Goal: Task Accomplishment & Management: Use online tool/utility

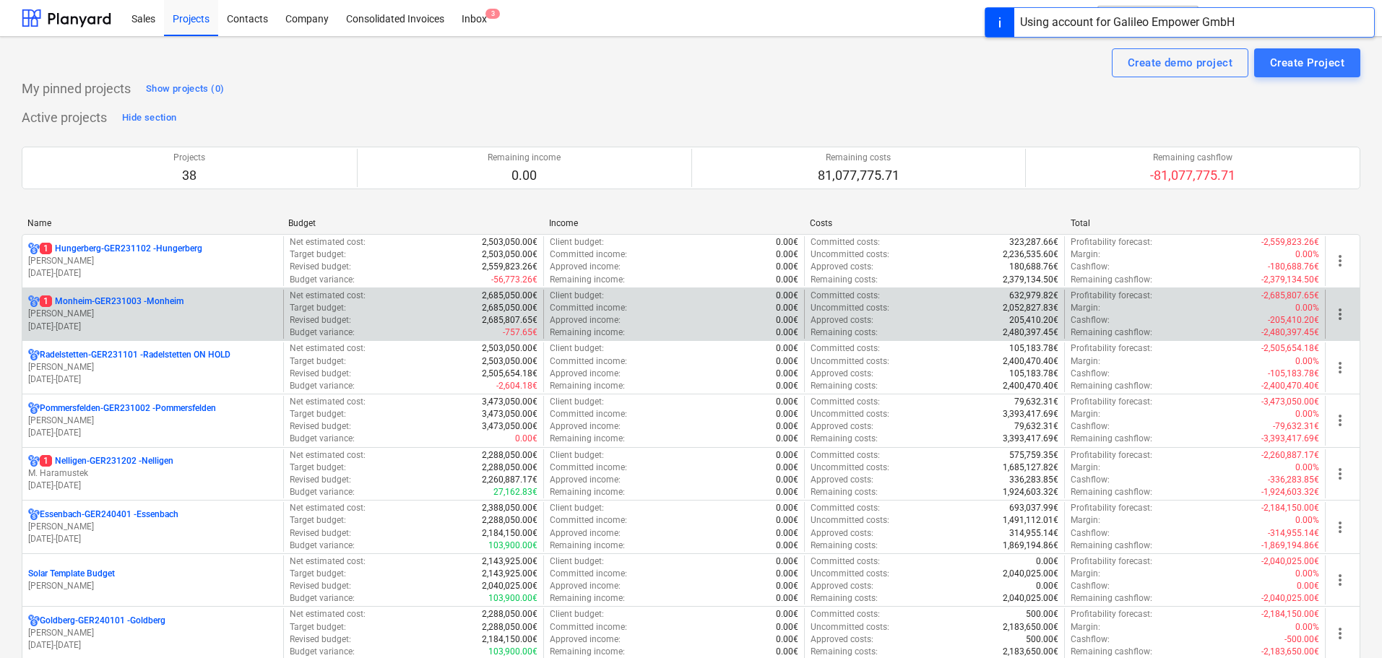
click at [223, 309] on p "[PERSON_NAME]" at bounding box center [152, 314] width 249 height 12
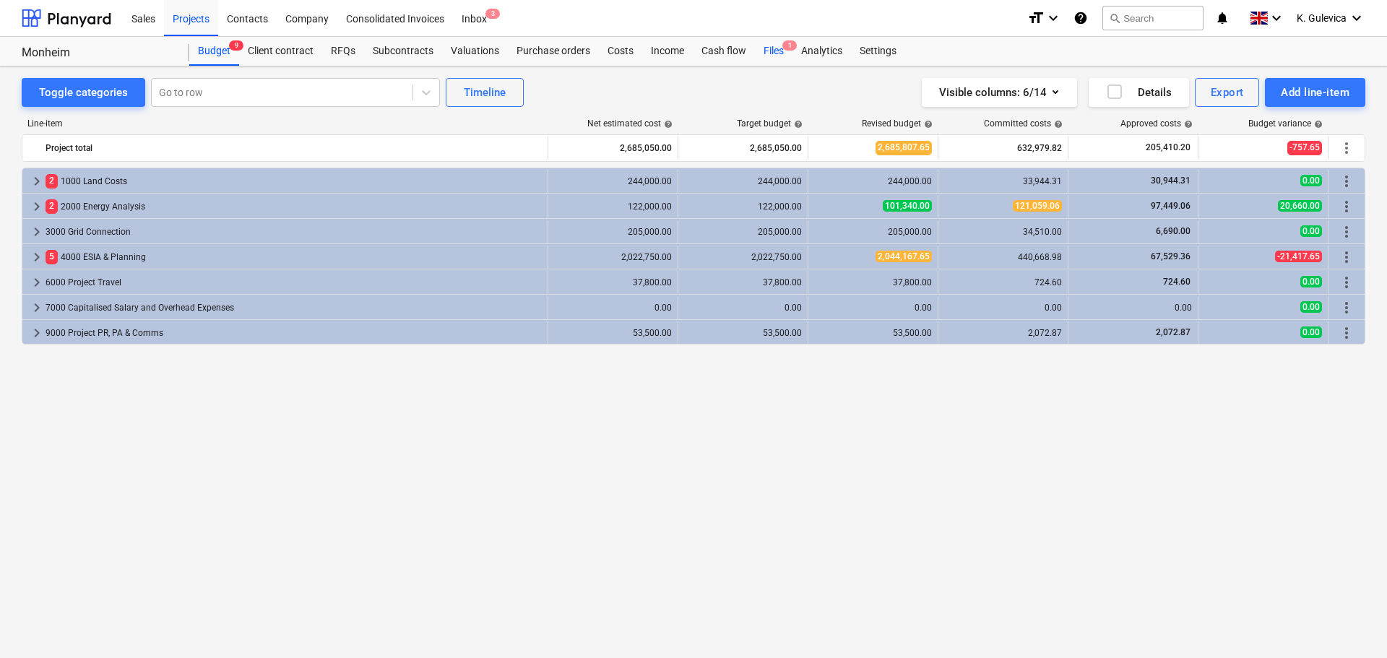
click at [770, 52] on div "Files 1" at bounding box center [774, 51] width 38 height 29
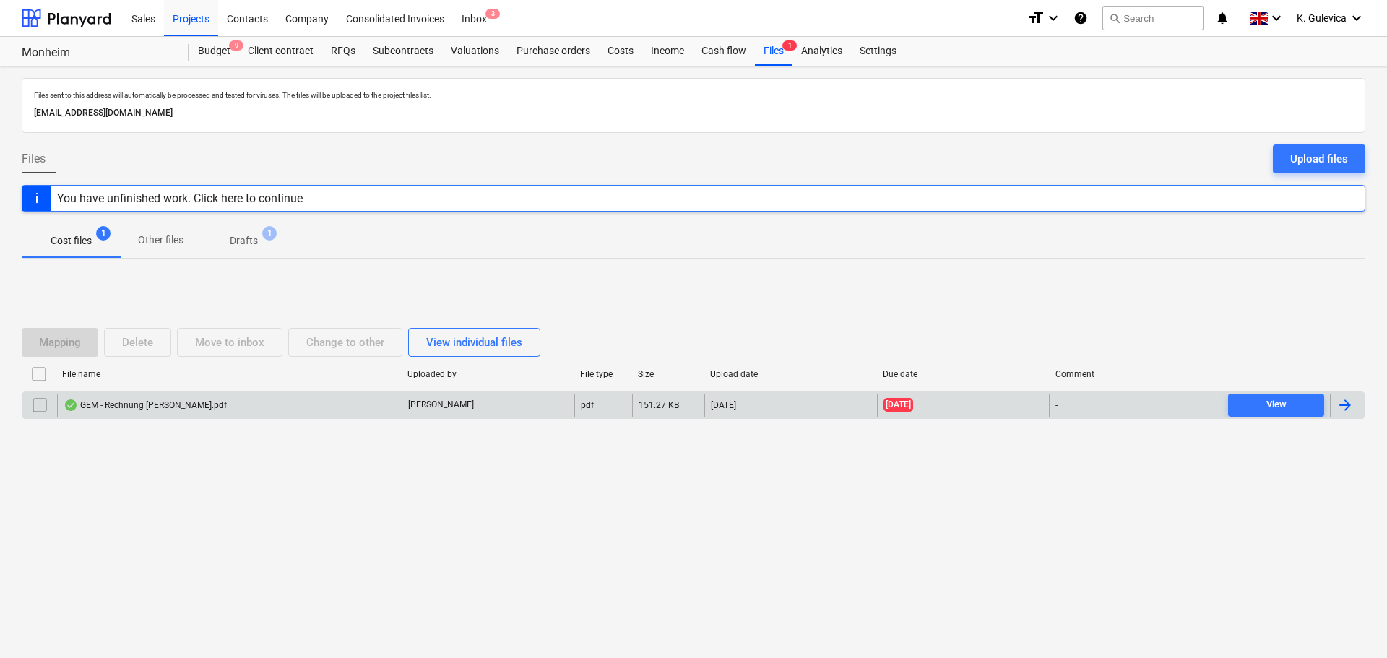
click at [253, 401] on div "GEM - Rechnung [PERSON_NAME].pdf" at bounding box center [229, 405] width 344 height 23
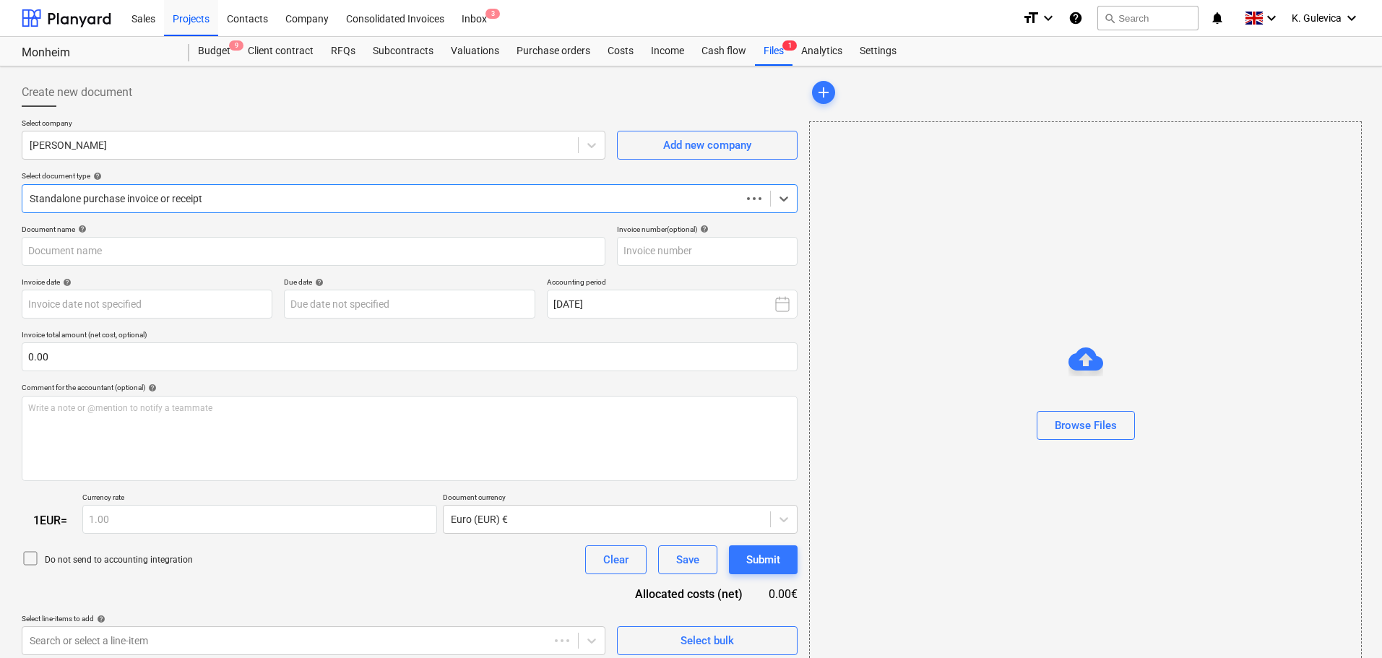
type input "GEM - Rechnung [PERSON_NAME].pdf"
type input "[DATE]"
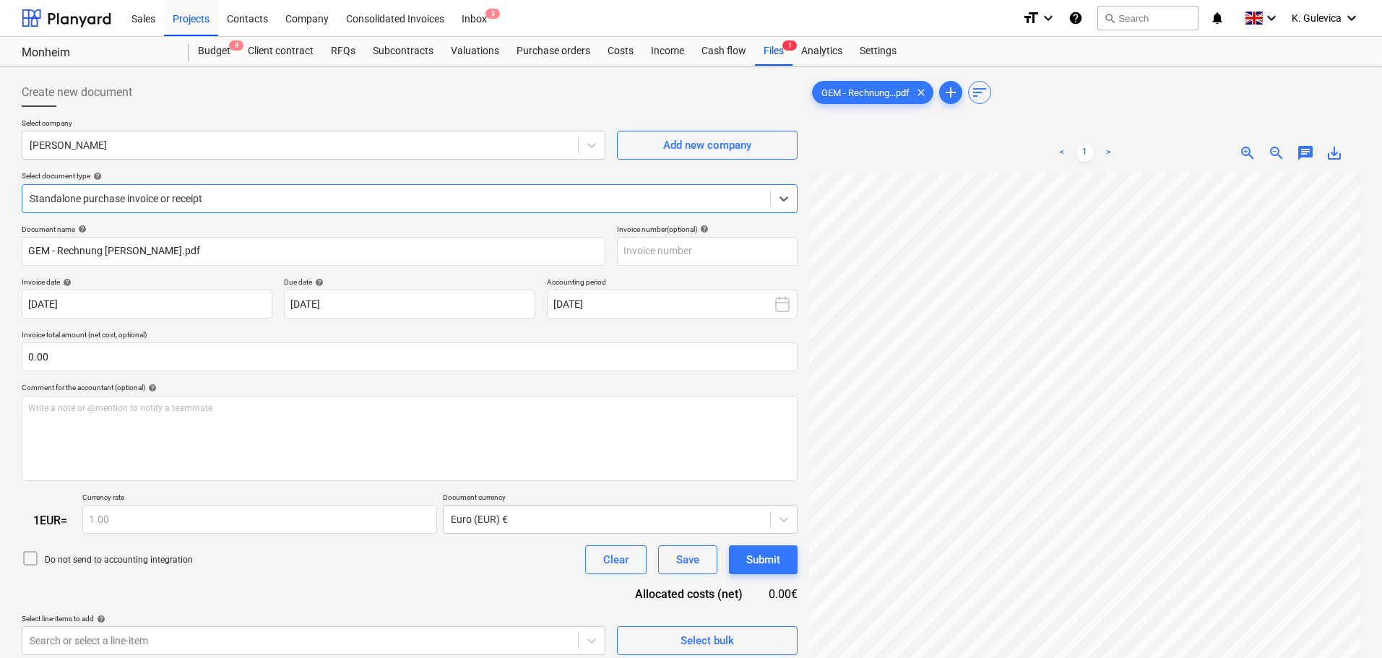
click at [1338, 152] on span "save_alt" at bounding box center [1333, 152] width 17 height 17
click at [623, 56] on div "Costs" at bounding box center [620, 51] width 43 height 29
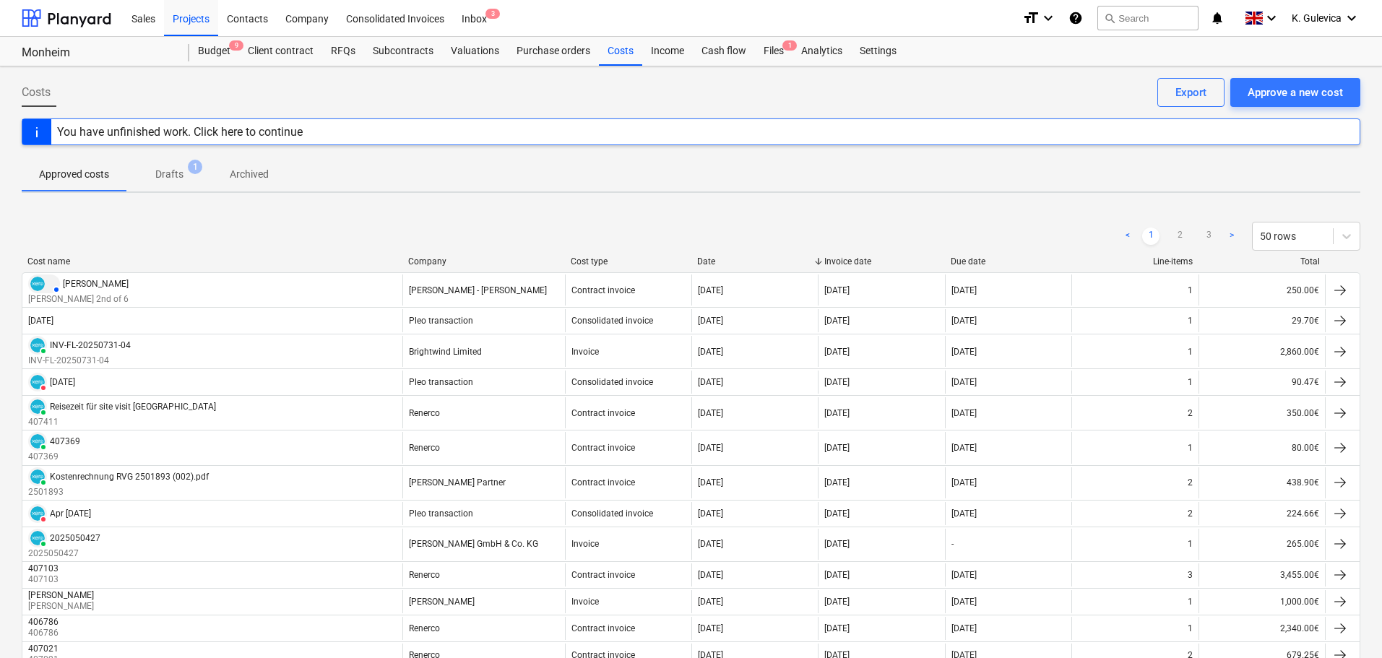
click at [942, 178] on div "Approved costs Drafts 1 Archived" at bounding box center [691, 174] width 1338 height 35
click at [771, 58] on div "Files 1" at bounding box center [774, 51] width 38 height 29
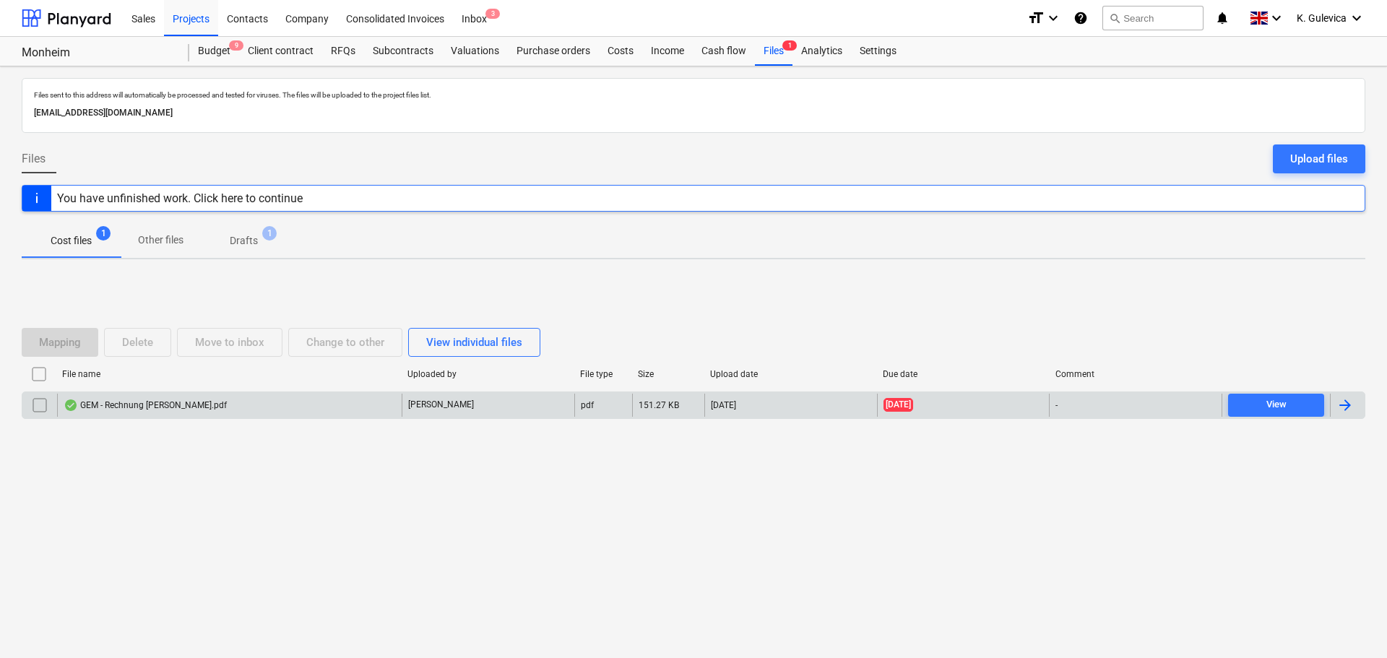
click at [161, 405] on div "GEM - Rechnung [PERSON_NAME].pdf" at bounding box center [145, 405] width 163 height 12
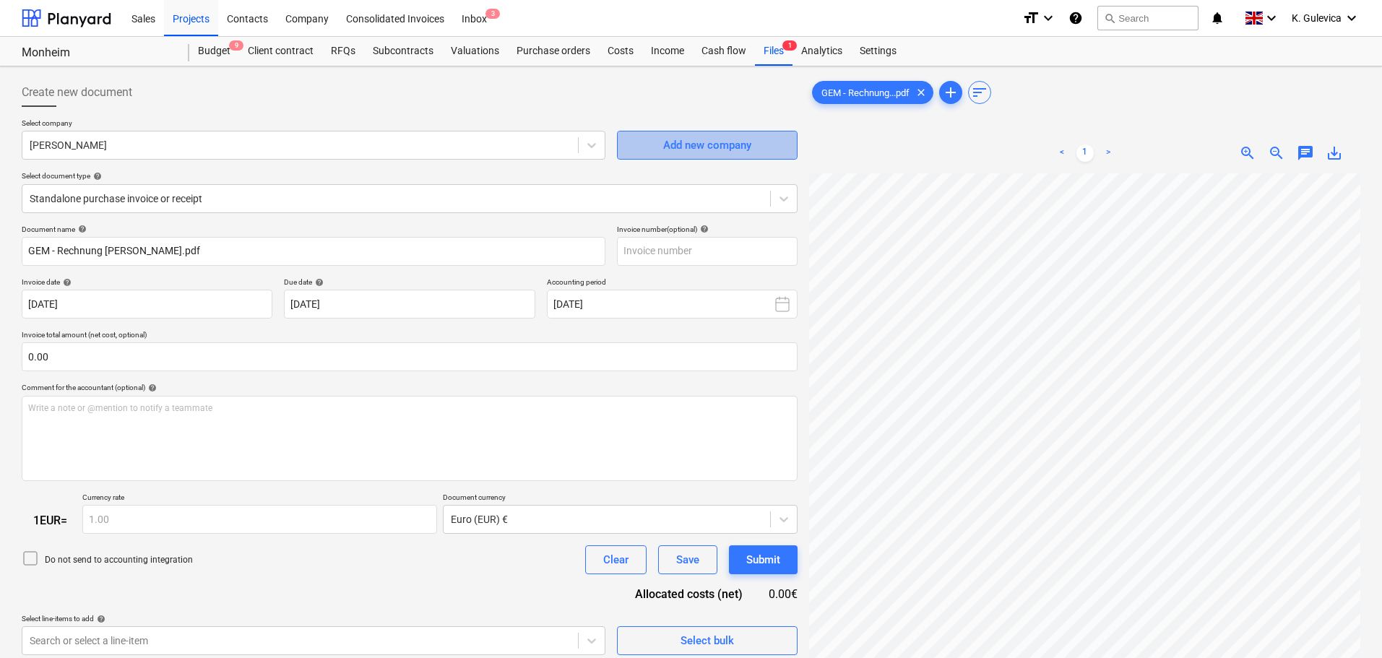
click at [674, 141] on div "Add new company" at bounding box center [707, 145] width 88 height 19
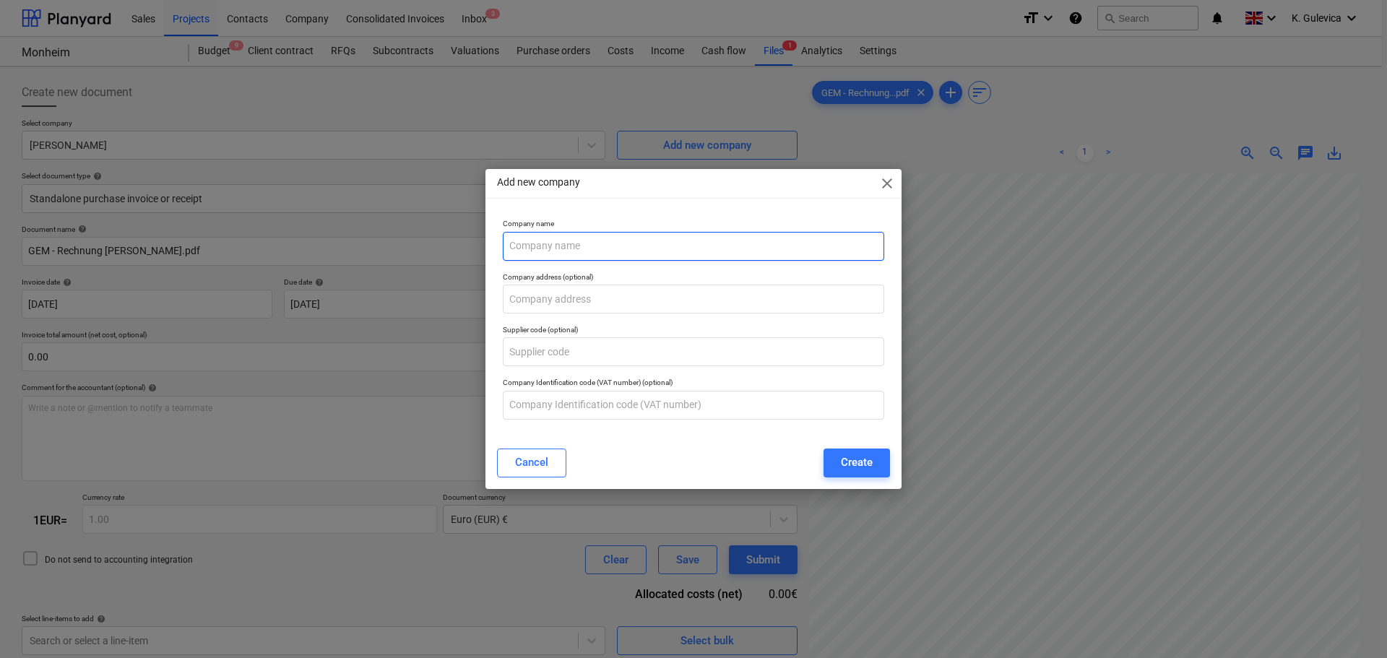
click at [512, 242] on input "text" at bounding box center [693, 246] width 381 height 29
paste input "Monheim"
click at [612, 241] on input "[PERSON_NAME] -" at bounding box center [693, 246] width 381 height 29
paste input "[PERSON_NAME]"
click at [629, 246] on input "[PERSON_NAME] - [PERSON_NAME]" at bounding box center [693, 246] width 381 height 29
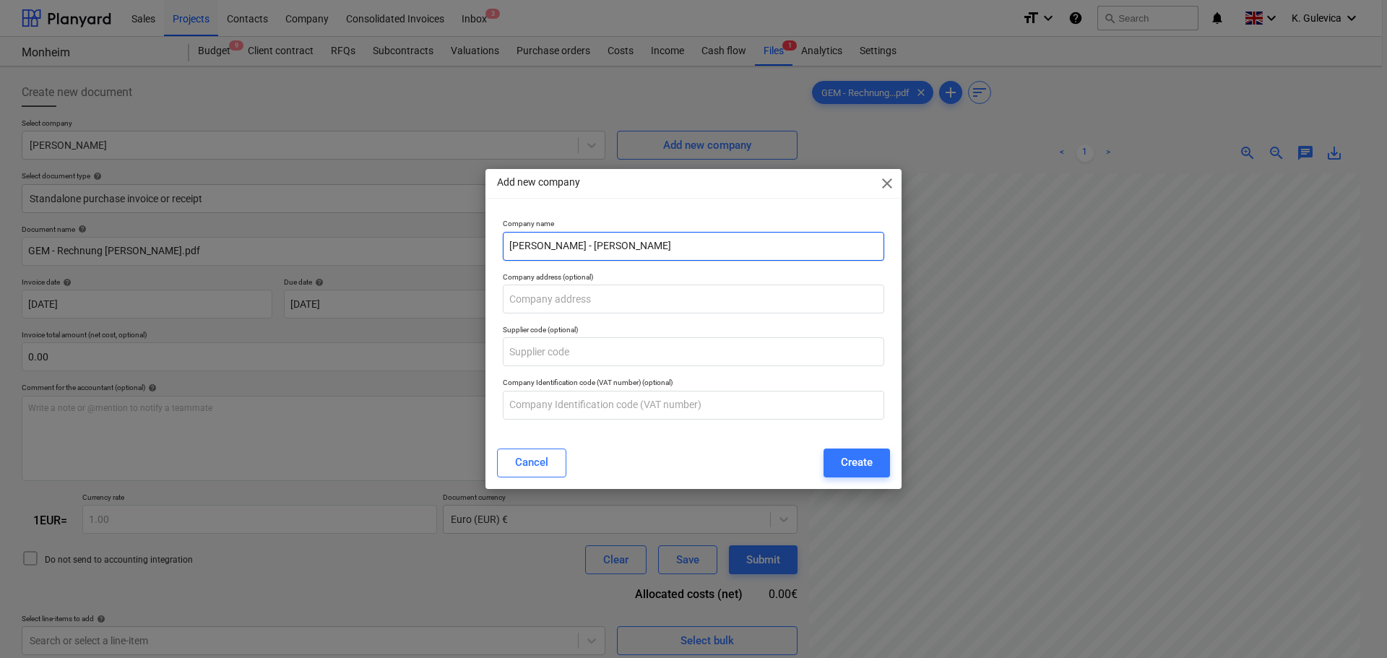
click at [705, 248] on input "[PERSON_NAME] - [PERSON_NAME]" at bounding box center [693, 246] width 381 height 29
drag, startPoint x: 666, startPoint y: 240, endPoint x: 578, endPoint y: 249, distance: 87.8
click at [578, 249] on input "[PERSON_NAME] - [PERSON_NAME]" at bounding box center [693, 246] width 381 height 29
click at [719, 236] on input "[PERSON_NAME] - [PERSON_NAME]" at bounding box center [693, 246] width 381 height 29
type input "[PERSON_NAME] - [PERSON_NAME]"
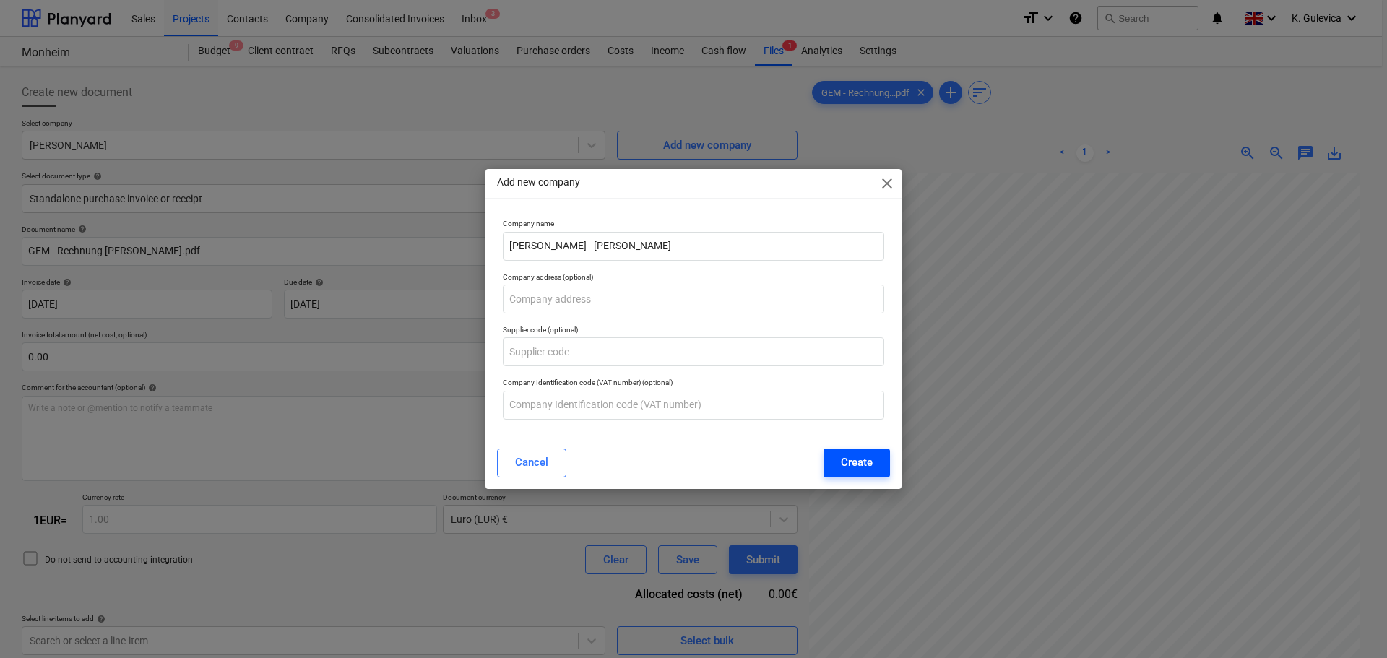
click at [867, 459] on div "Create" at bounding box center [857, 462] width 32 height 19
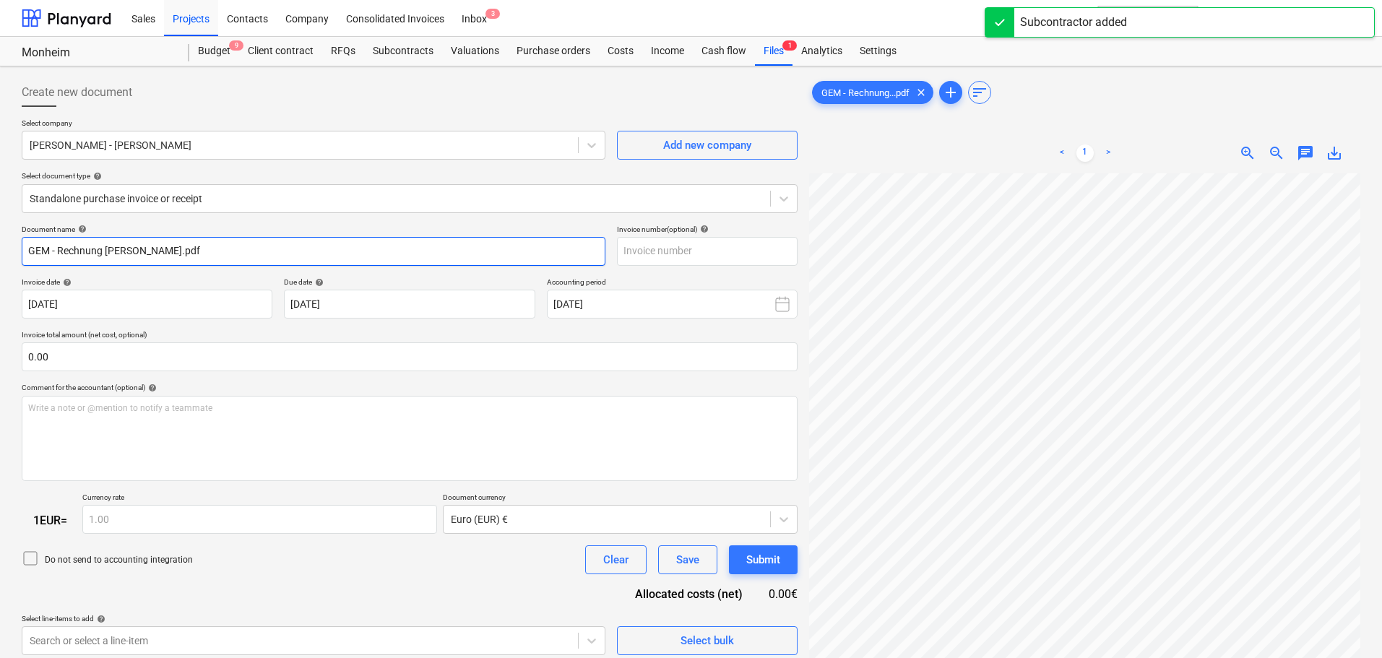
drag, startPoint x: 197, startPoint y: 251, endPoint x: 157, endPoint y: 262, distance: 41.2
click at [0, 261] on html "Sales Projects Contacts Company Consolidated Invoices Inbox 3 format_size keybo…" at bounding box center [691, 329] width 1382 height 658
paste input "[DEMOGRAPHIC_DATA][PERSON_NAME]"
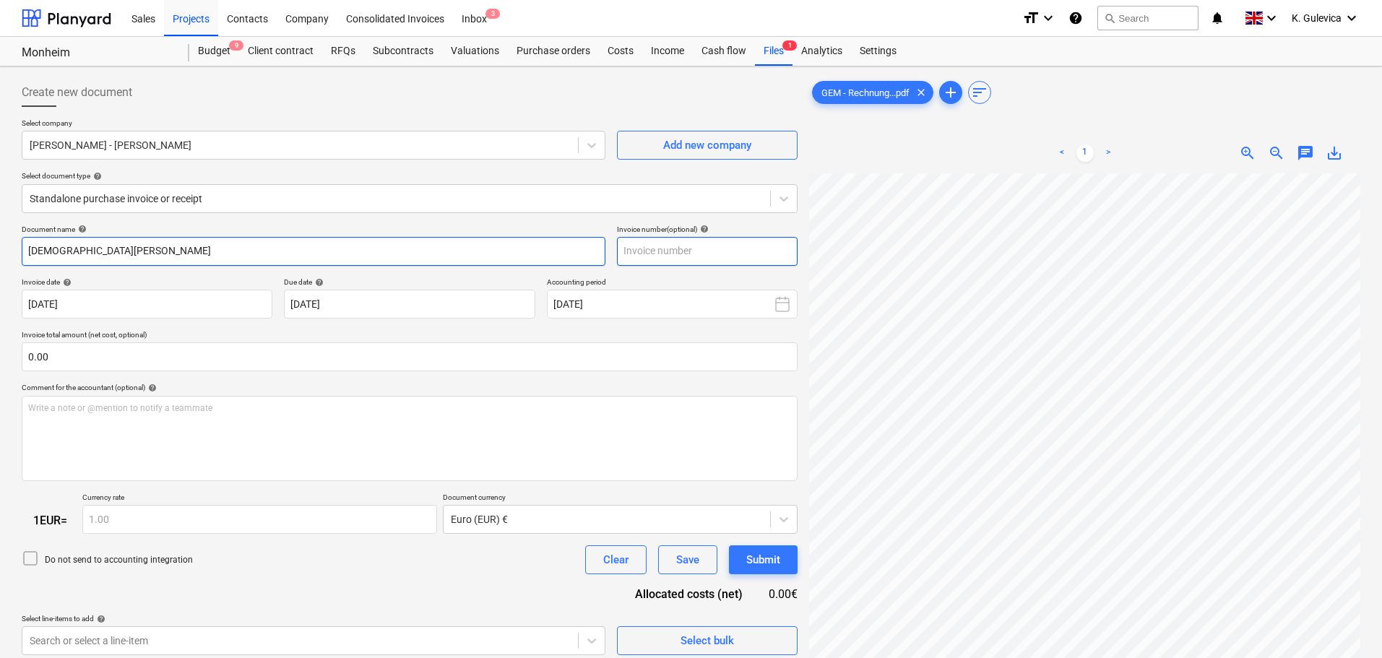
type input "[DEMOGRAPHIC_DATA][PERSON_NAME]"
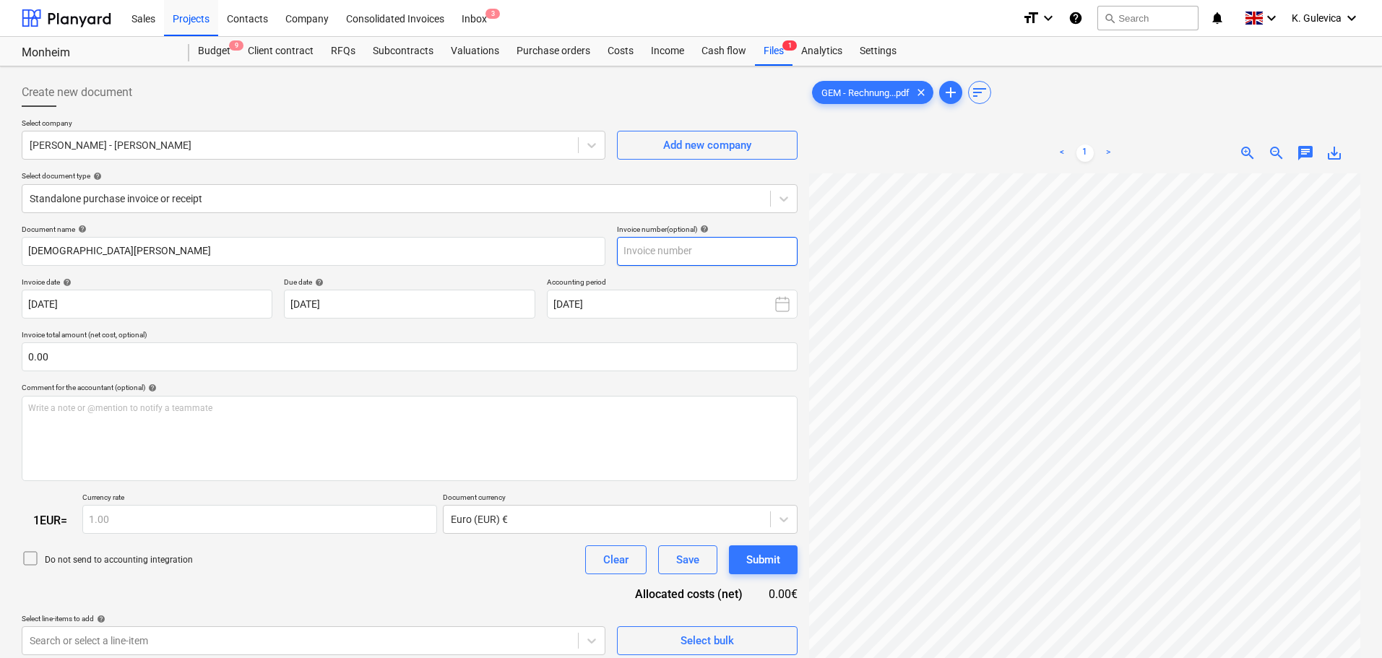
click at [701, 245] on input "text" at bounding box center [707, 251] width 181 height 29
paste input "[DEMOGRAPHIC_DATA][PERSON_NAME]"
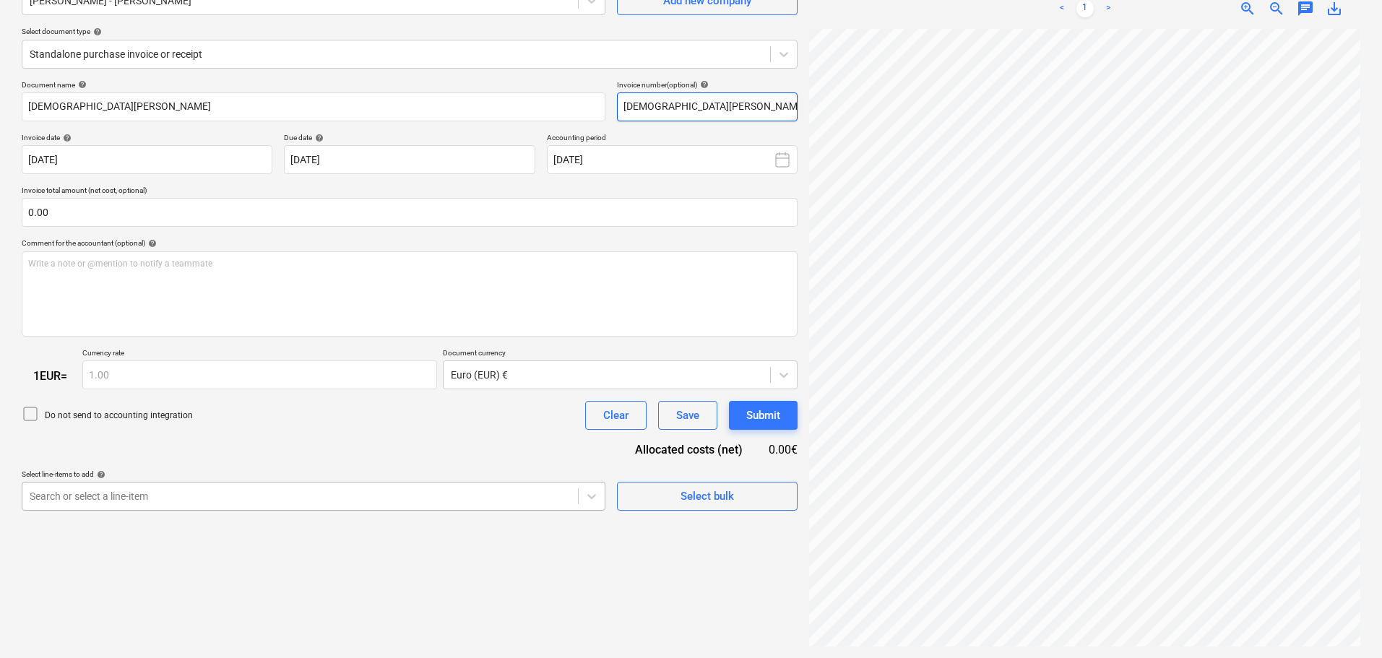
type input "[DEMOGRAPHIC_DATA][PERSON_NAME]"
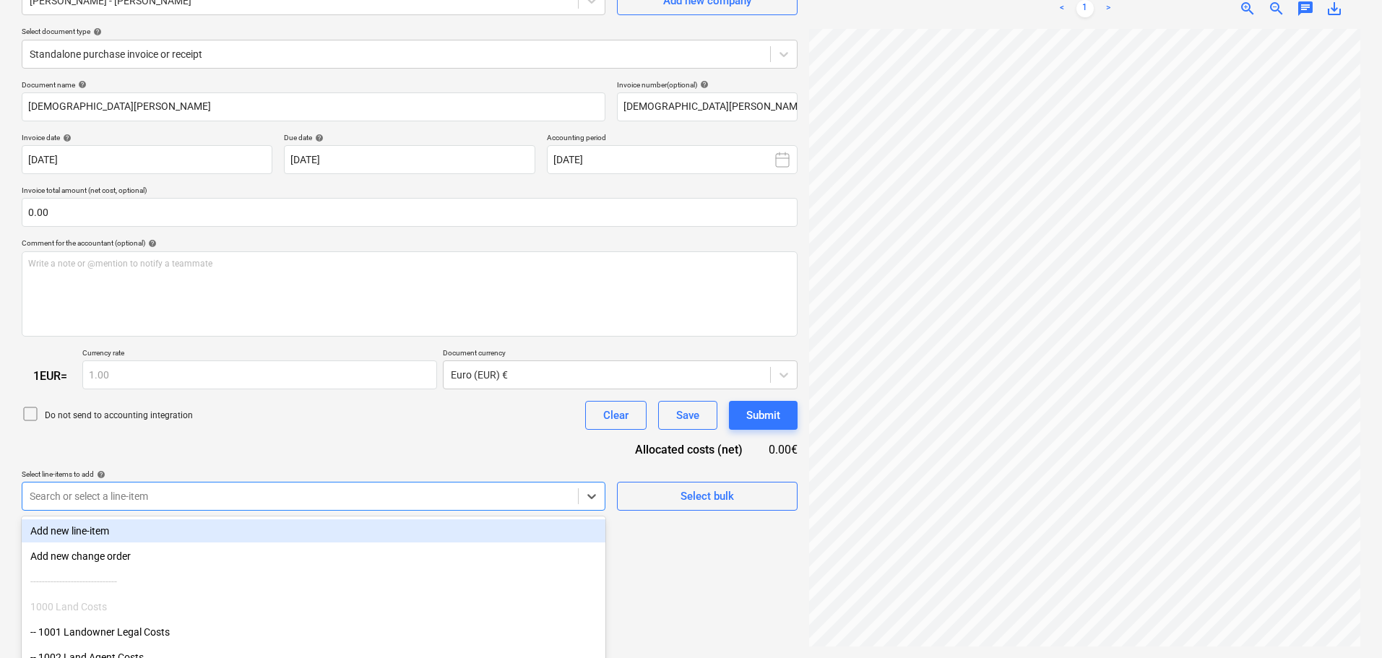
scroll to position [222, 0]
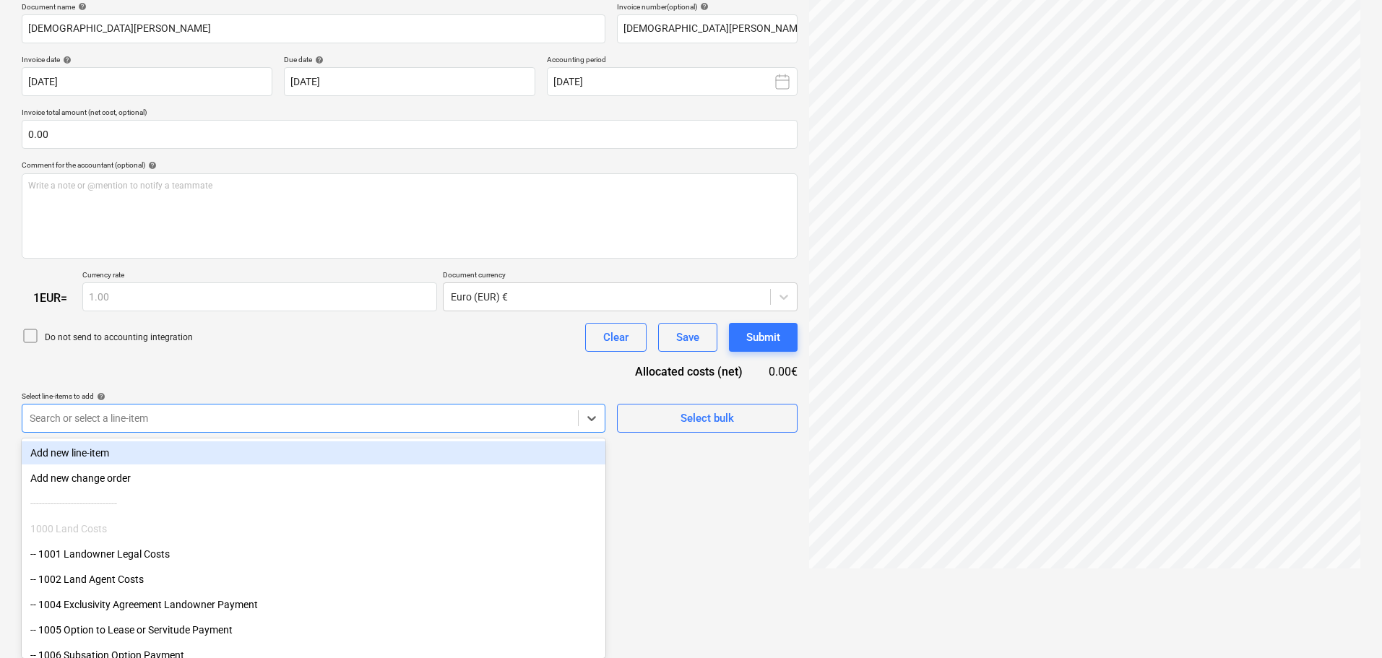
drag, startPoint x: 329, startPoint y: 493, endPoint x: 313, endPoint y: 505, distance: 20.1
click at [328, 435] on body "Sales Projects Contacts Company Consolidated Invoices Inbox 3 format_size keybo…" at bounding box center [691, 107] width 1382 height 658
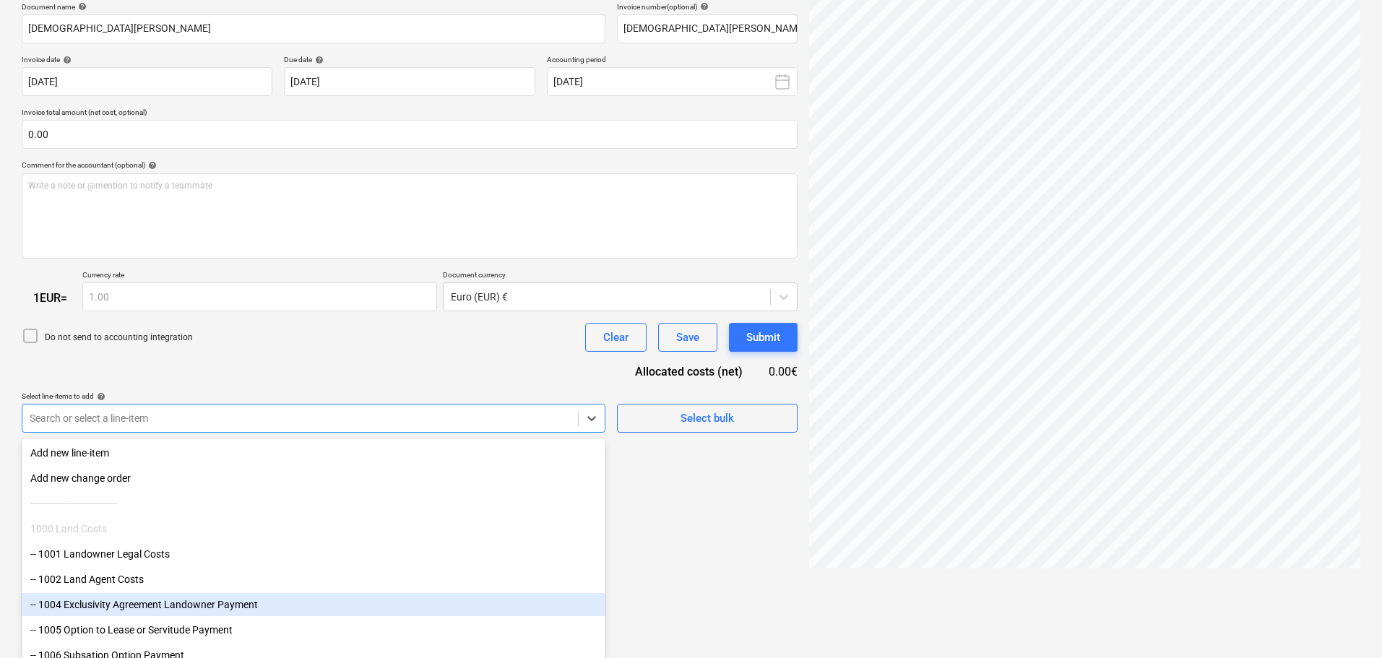
click at [129, 607] on div "-- 1004 Exclusivity Agreement Landowner Payment" at bounding box center [314, 604] width 584 height 23
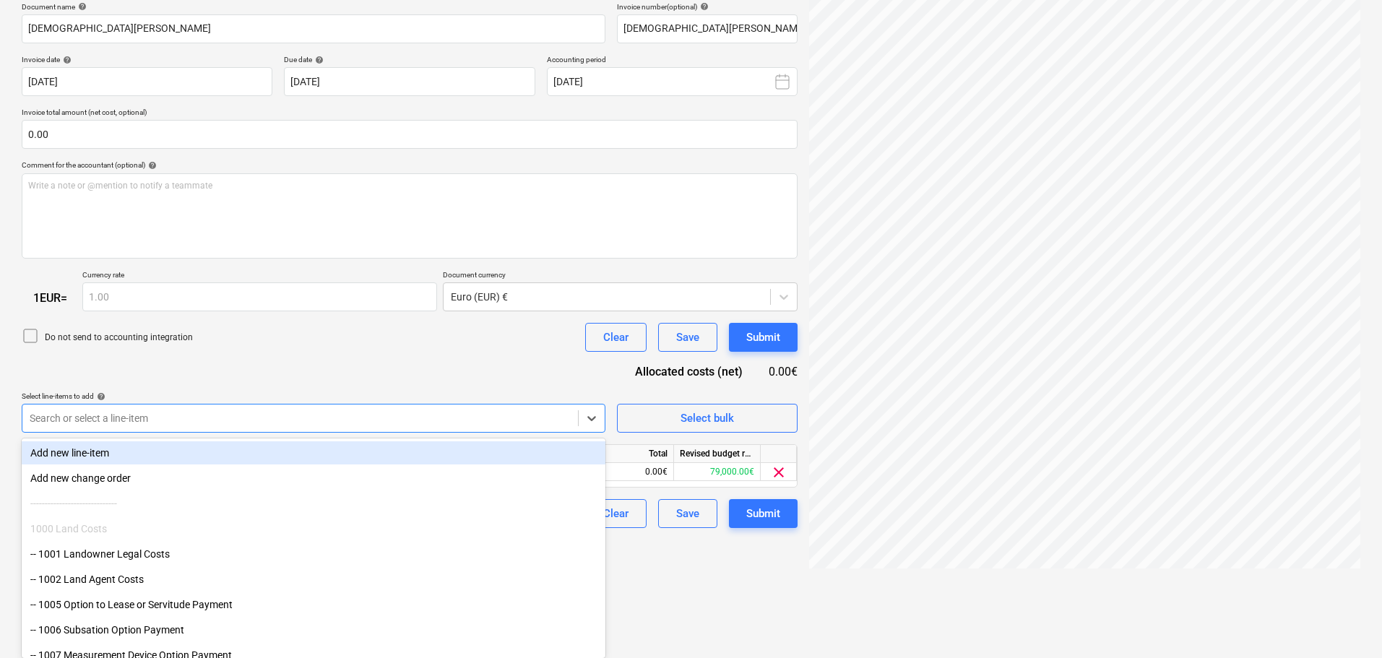
click at [258, 368] on div "Document name help [PERSON_NAME] Invoice number (optional) help [PERSON_NAME] I…" at bounding box center [410, 265] width 776 height 526
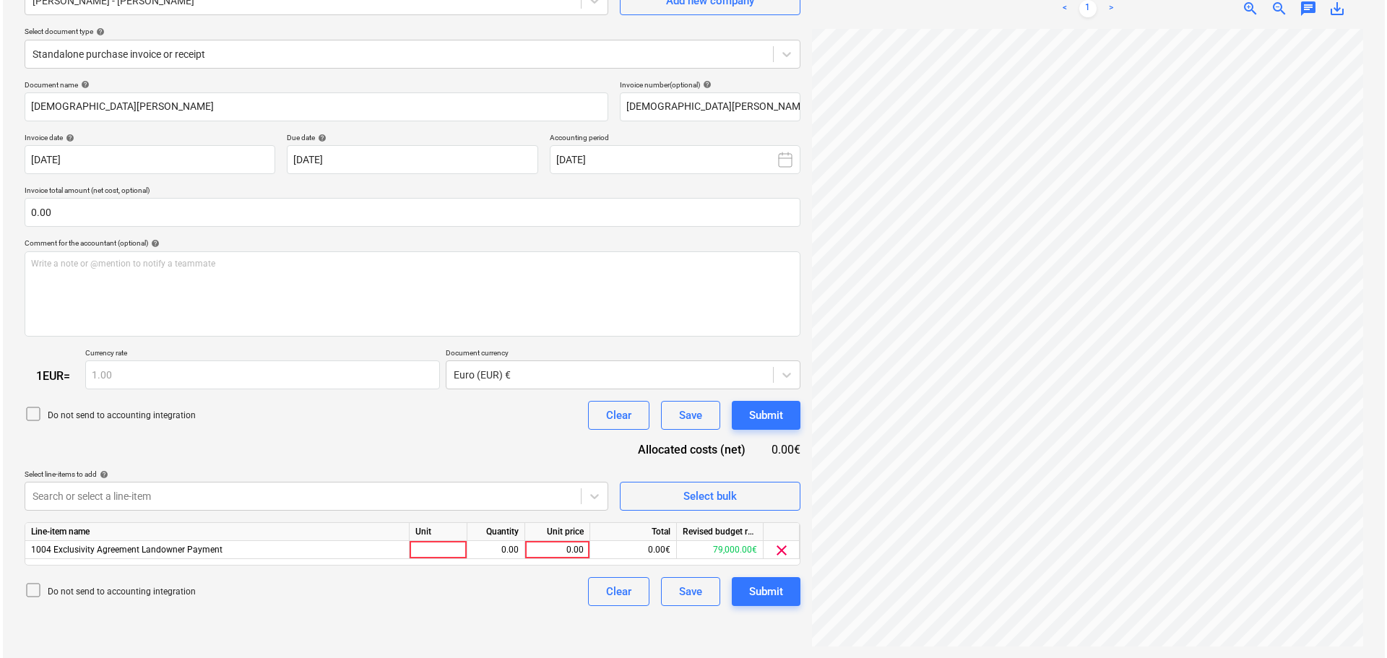
scroll to position [144, 0]
click at [558, 550] on div "0.00" at bounding box center [554, 550] width 53 height 18
type input "1000"
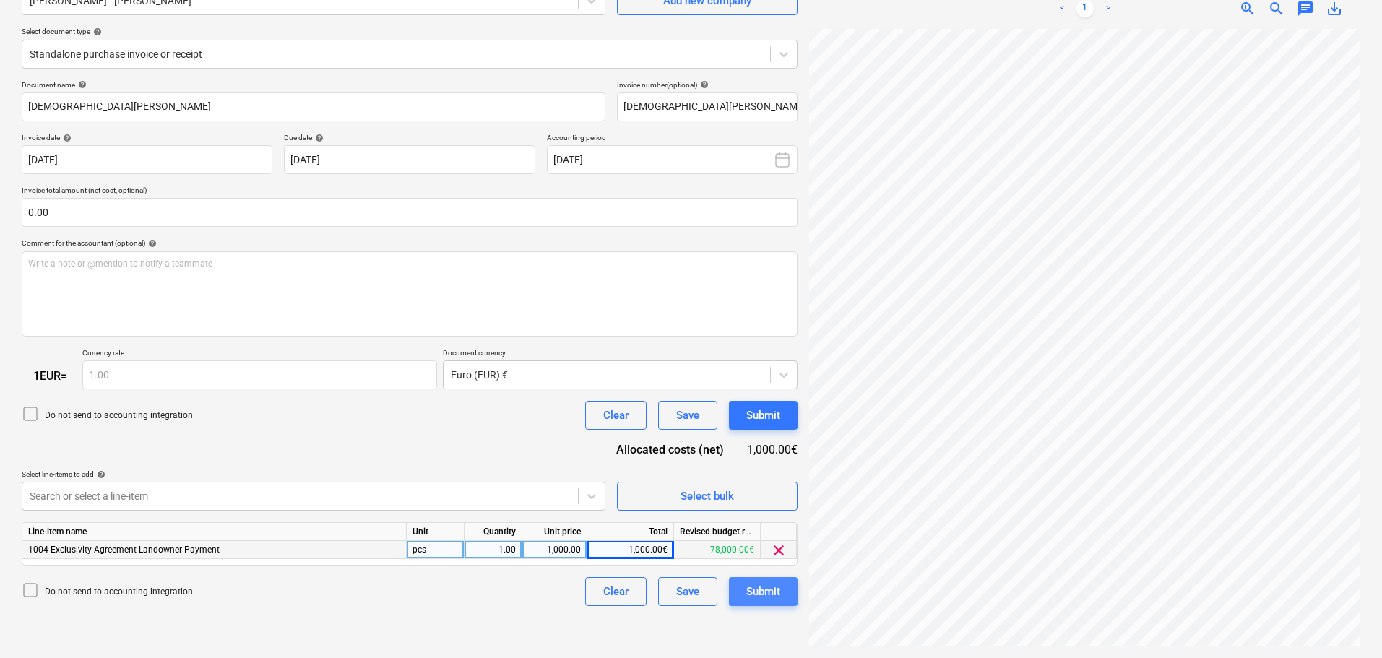
click at [769, 591] on div "Submit" at bounding box center [763, 591] width 34 height 19
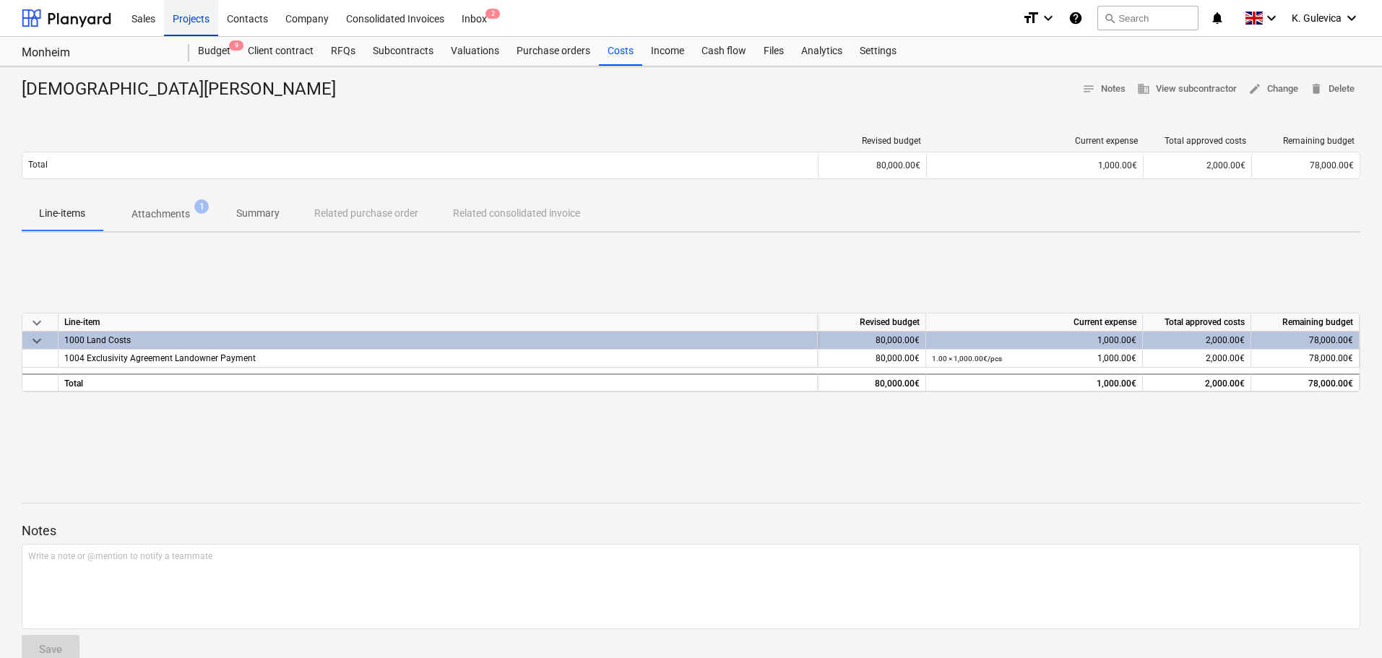
click at [193, 21] on div "Projects" at bounding box center [191, 17] width 54 height 37
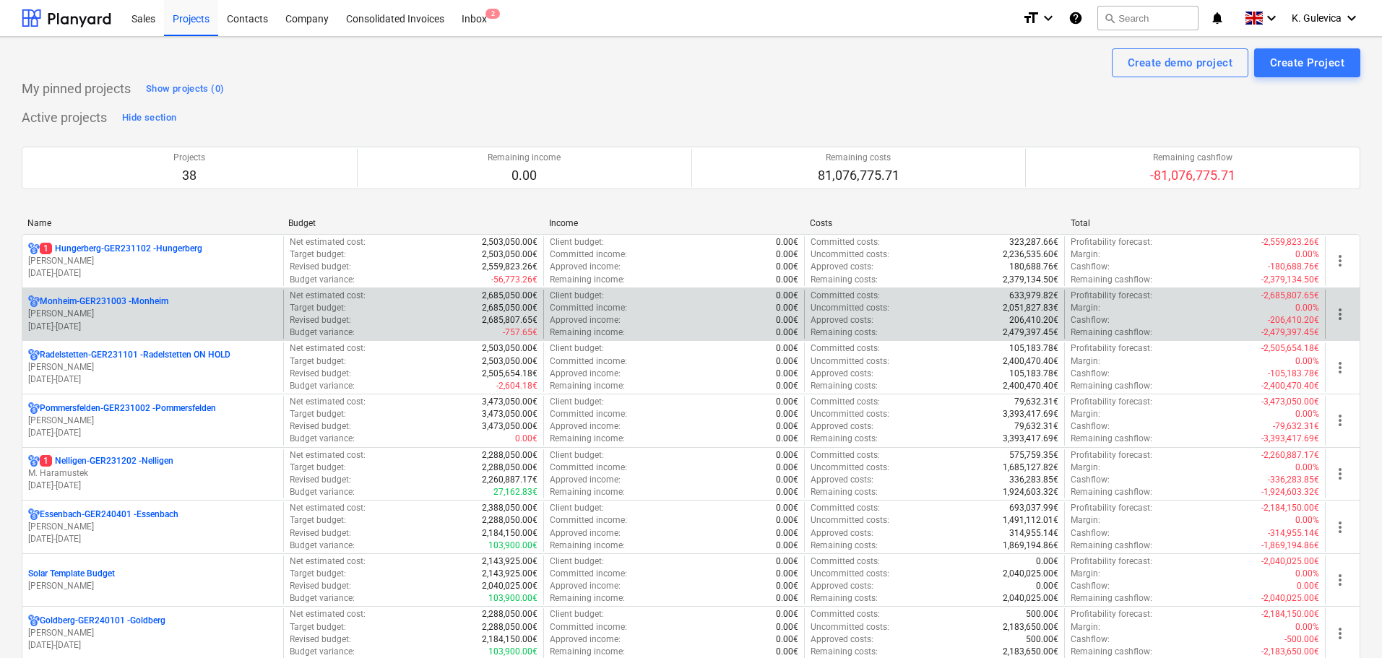
click at [141, 313] on p "[PERSON_NAME]" at bounding box center [152, 314] width 249 height 12
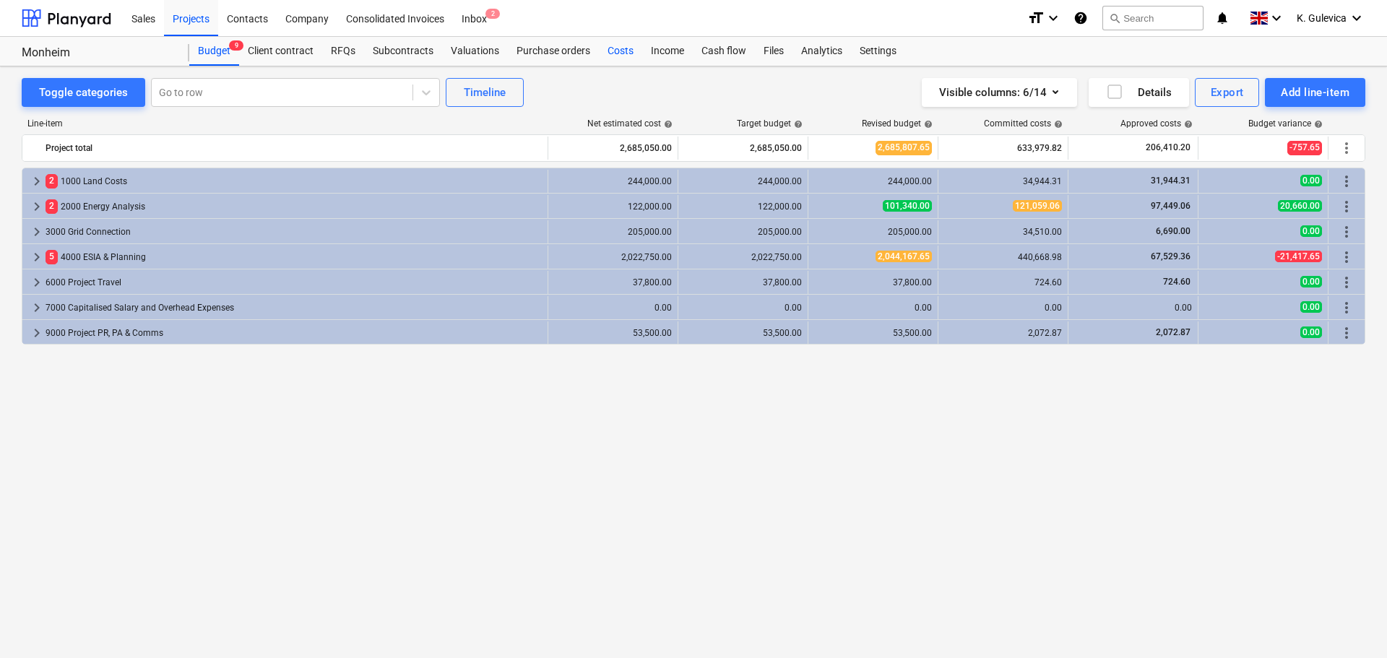
click at [616, 58] on div "Costs" at bounding box center [620, 51] width 43 height 29
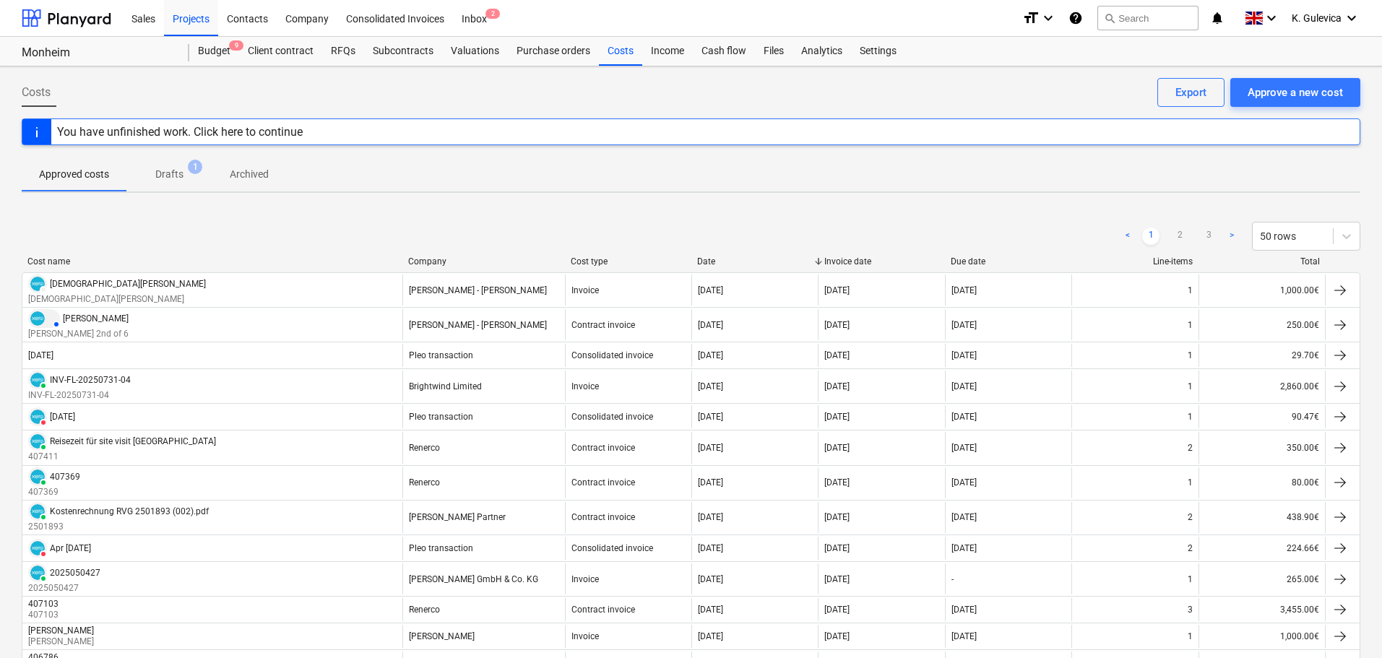
click at [168, 168] on p "Drafts" at bounding box center [169, 174] width 28 height 15
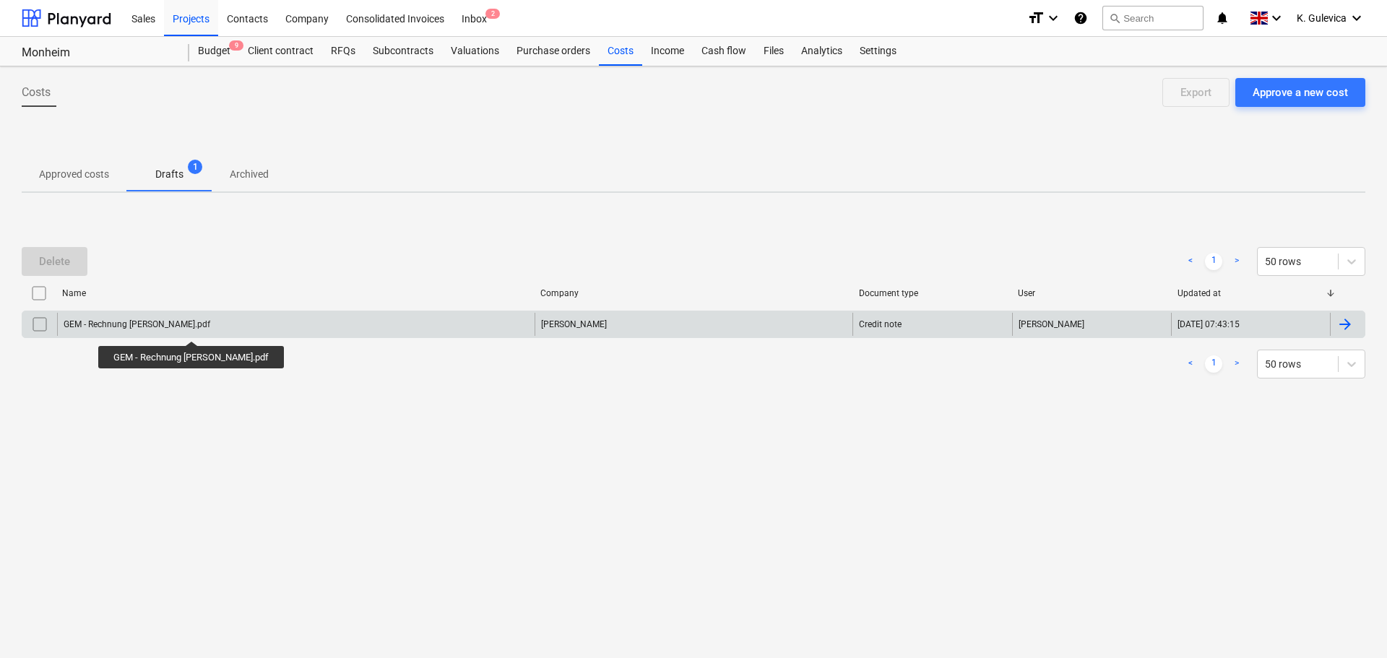
click at [186, 328] on div "GEM - Rechnung [PERSON_NAME].pdf" at bounding box center [137, 324] width 147 height 10
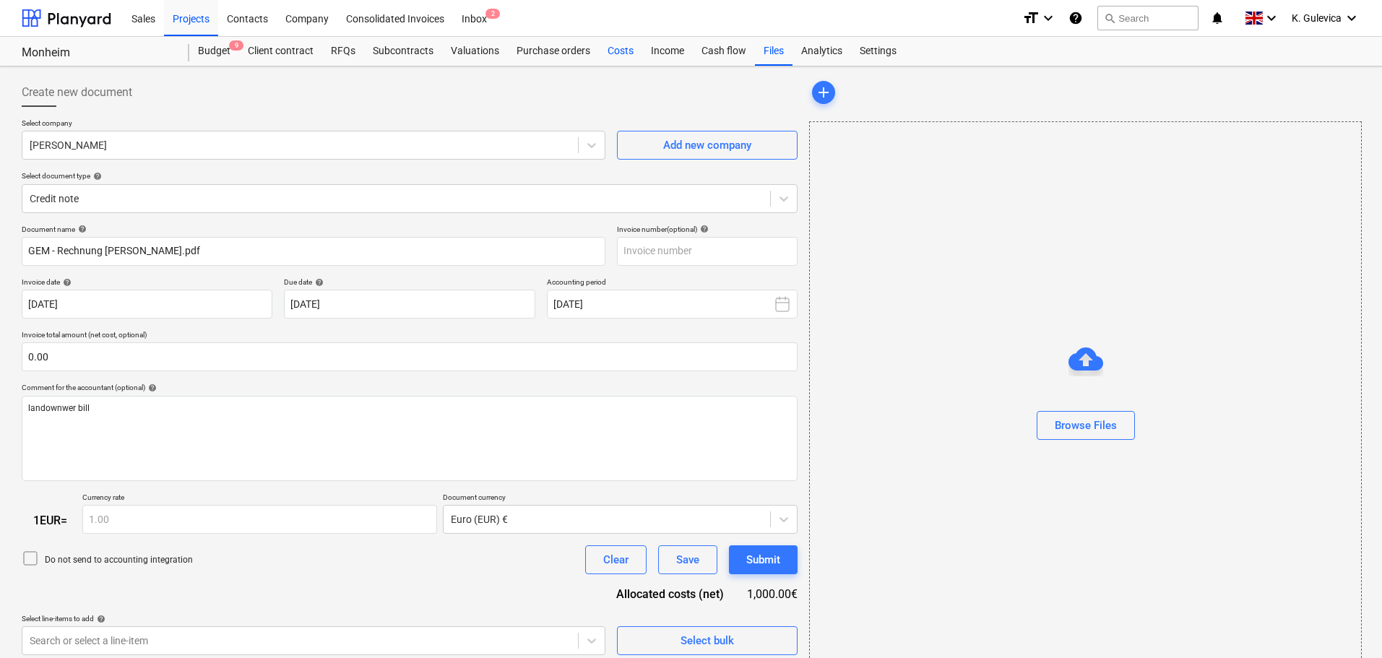
click at [618, 51] on div "Costs" at bounding box center [620, 51] width 43 height 29
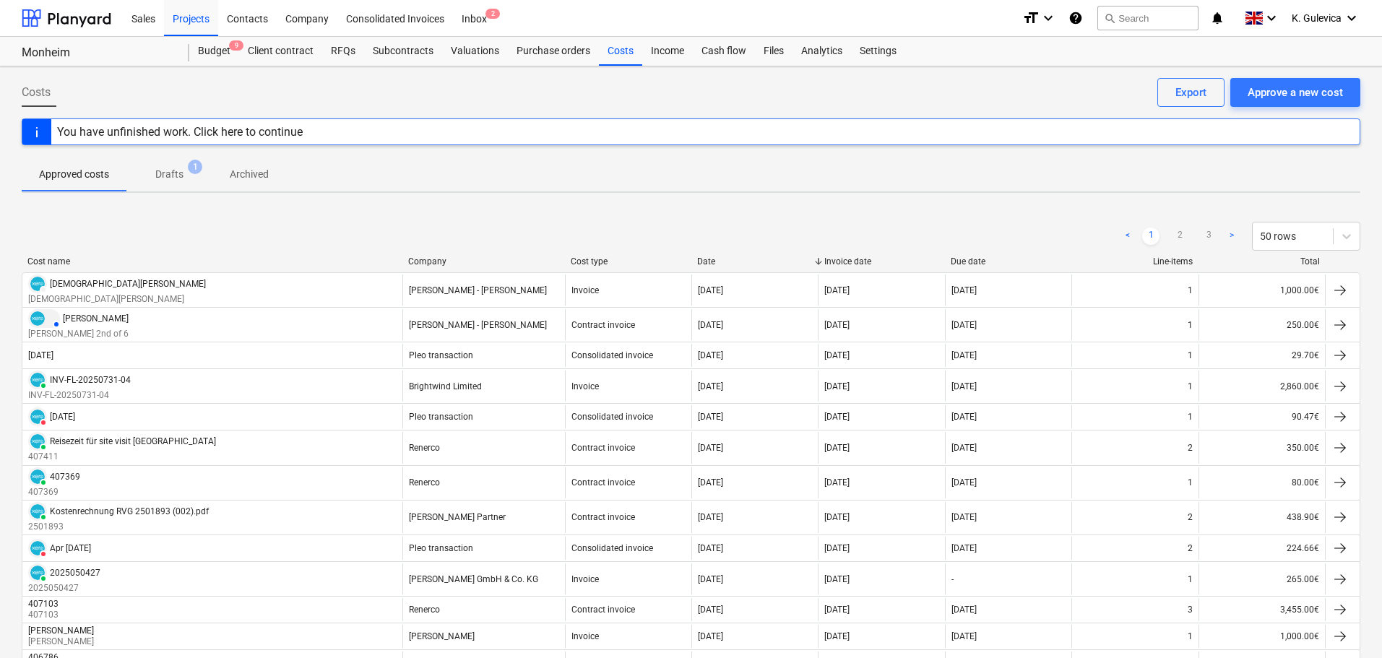
click at [167, 174] on p "Drafts" at bounding box center [169, 174] width 28 height 15
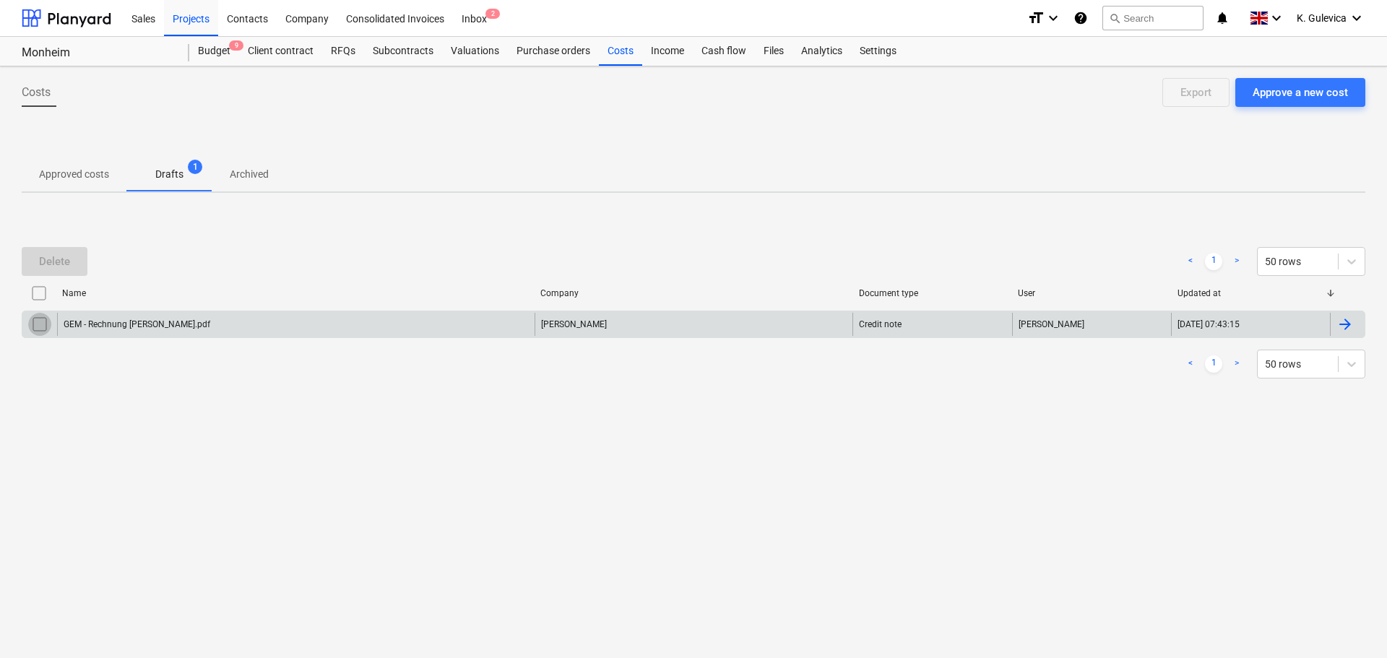
click at [34, 321] on input "checkbox" at bounding box center [39, 324] width 23 height 23
click at [48, 253] on div "Delete" at bounding box center [54, 261] width 31 height 19
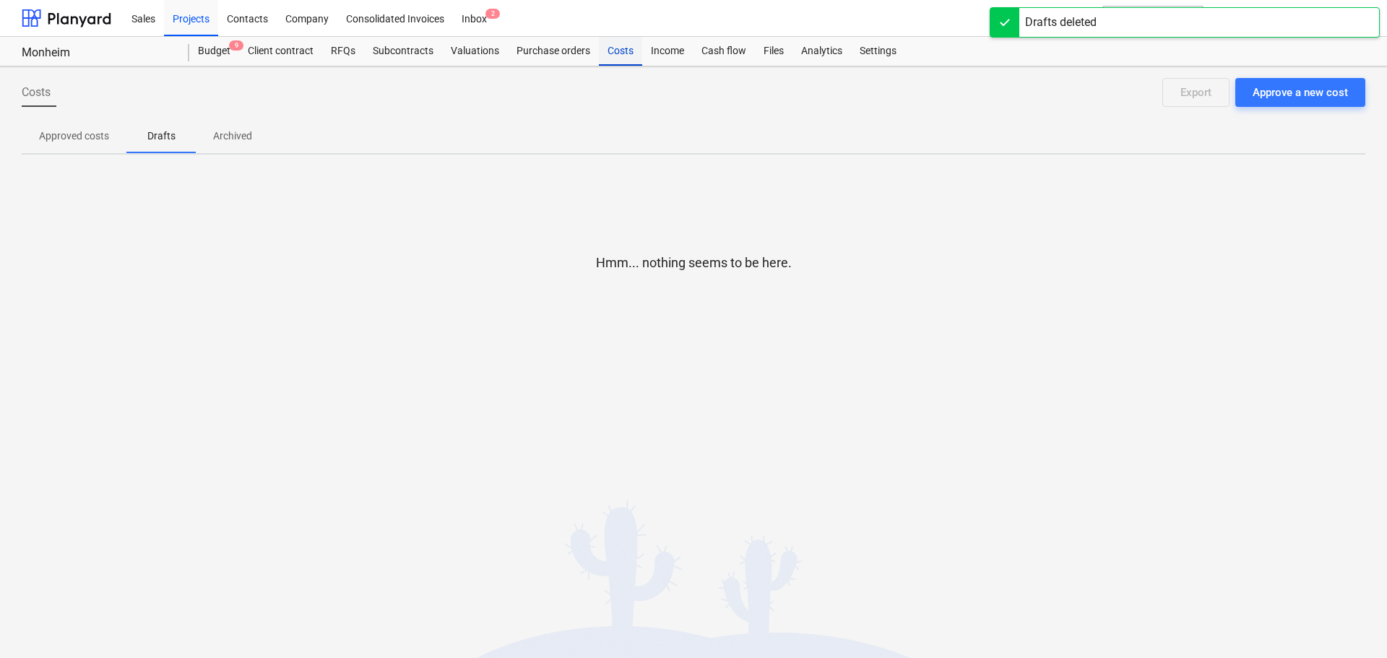
click at [617, 53] on div "Costs" at bounding box center [620, 51] width 43 height 29
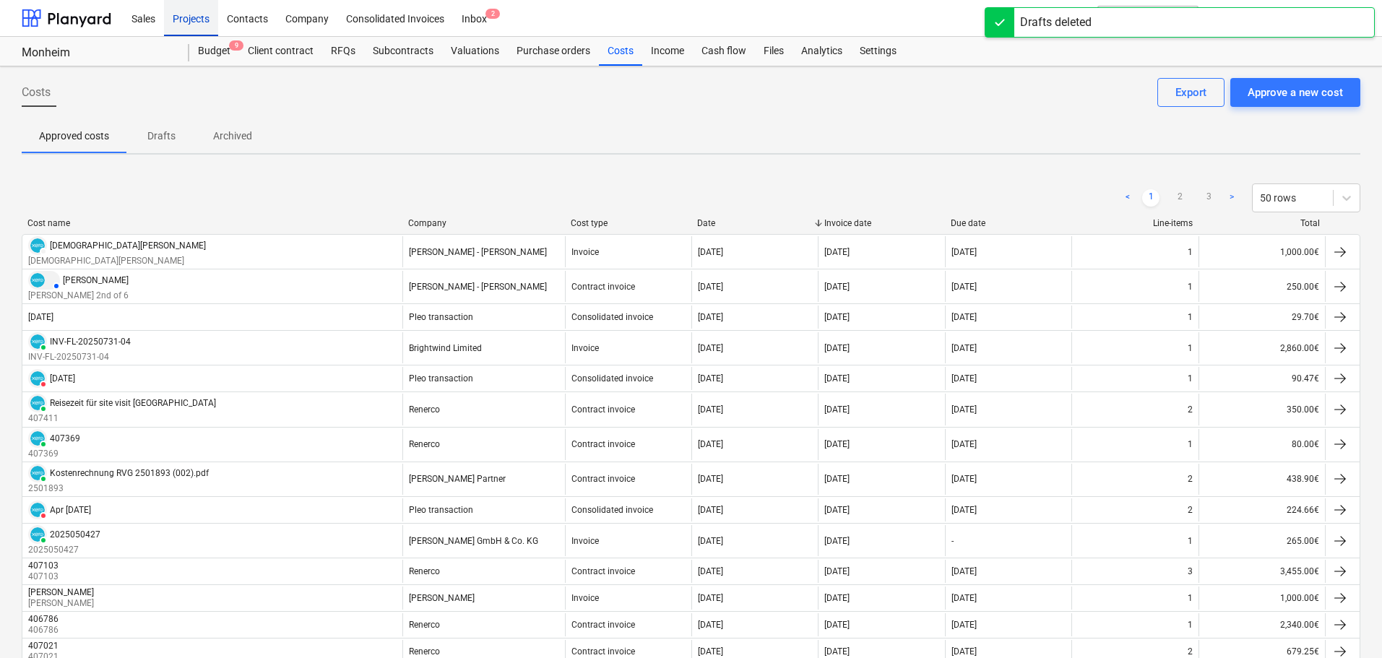
click at [193, 14] on div "Projects" at bounding box center [191, 17] width 54 height 37
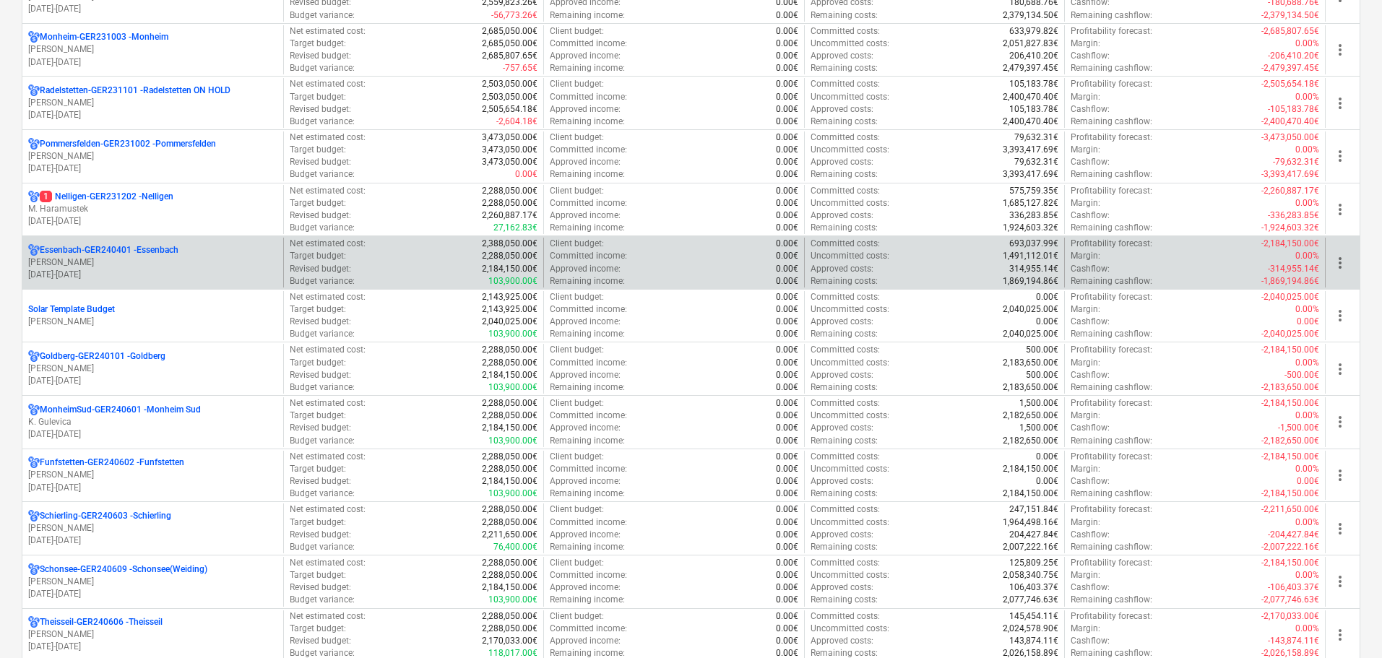
scroll to position [289, 0]
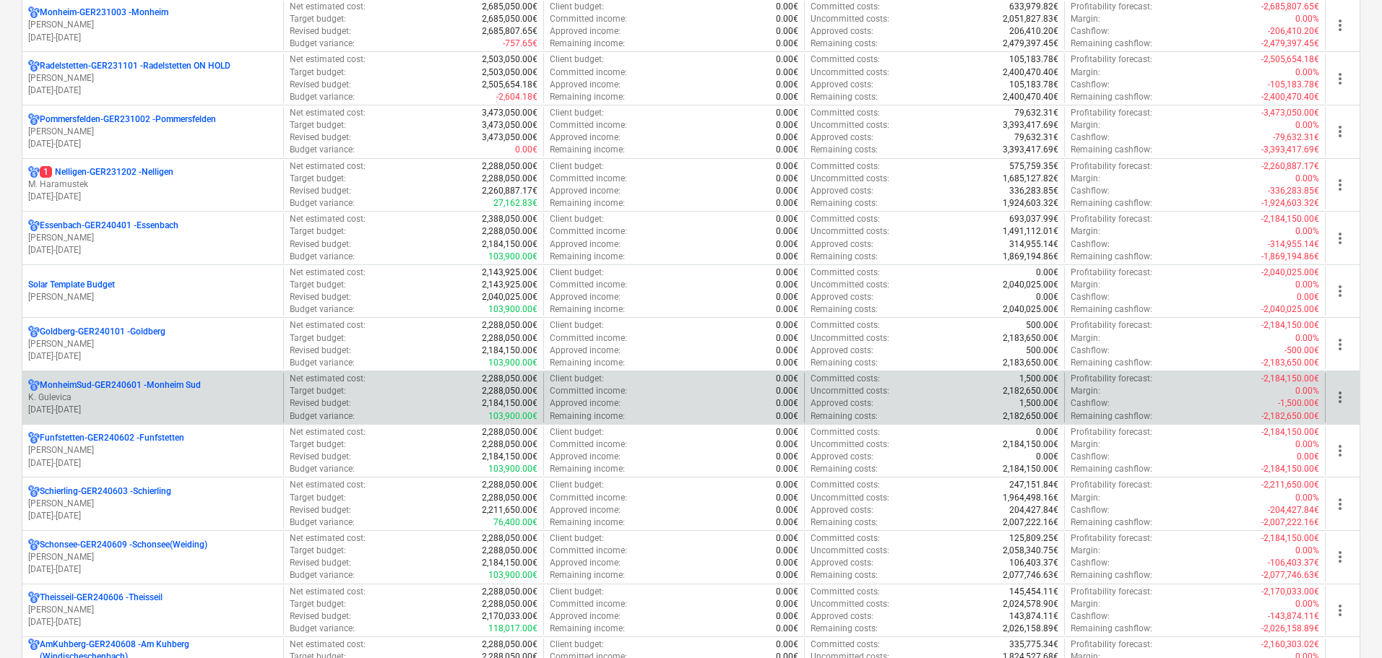
click at [165, 397] on p "K. Gulevica" at bounding box center [152, 397] width 249 height 12
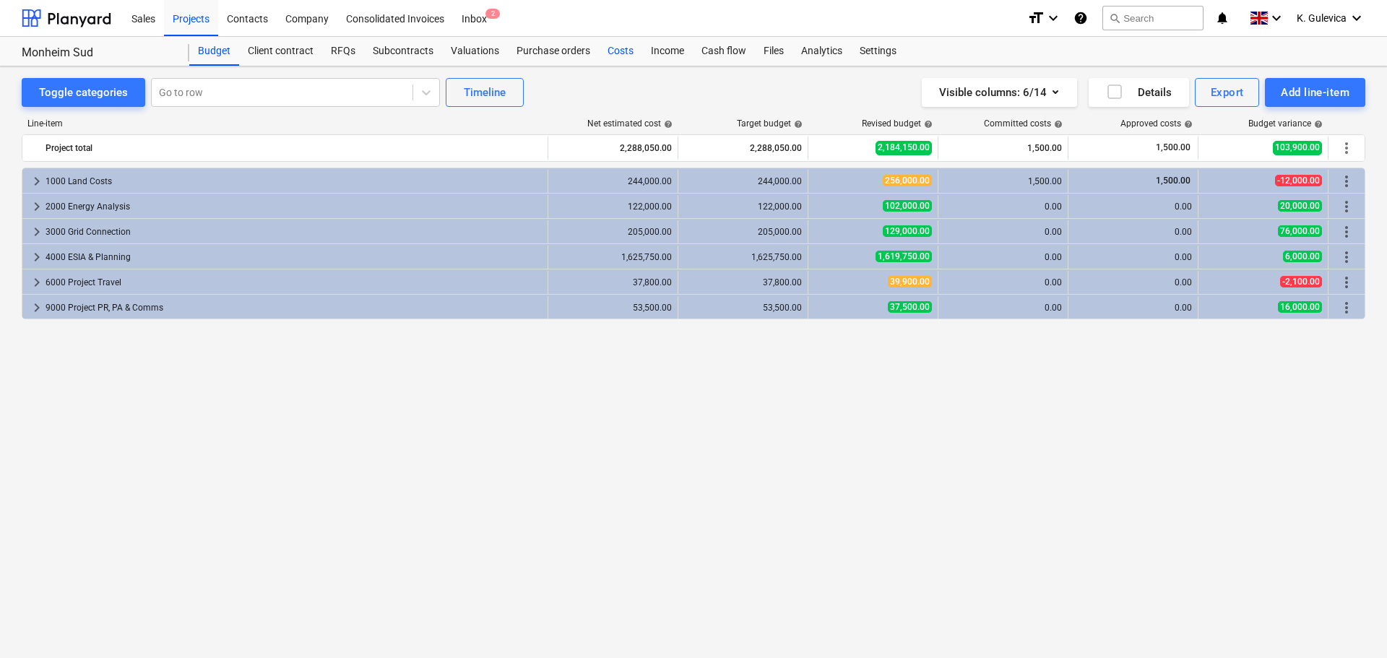
click at [612, 48] on div "Costs" at bounding box center [620, 51] width 43 height 29
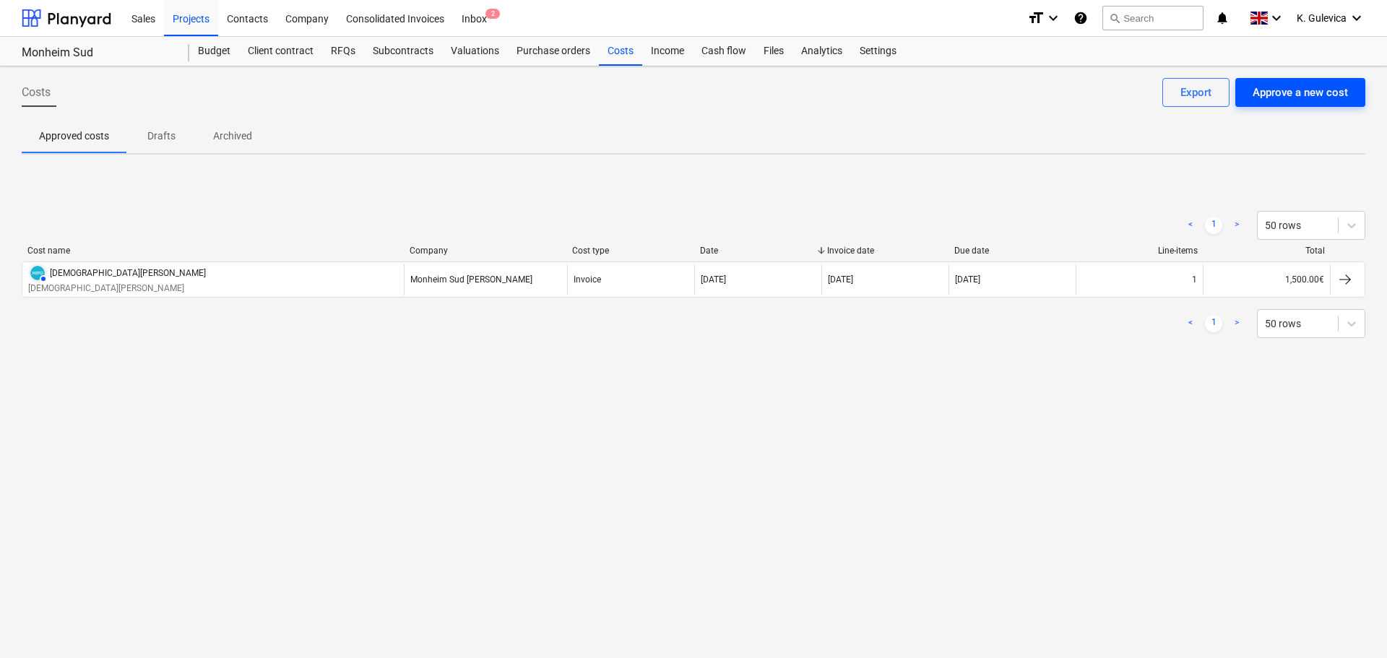
click at [1306, 95] on div "Approve a new cost" at bounding box center [1299, 92] width 95 height 19
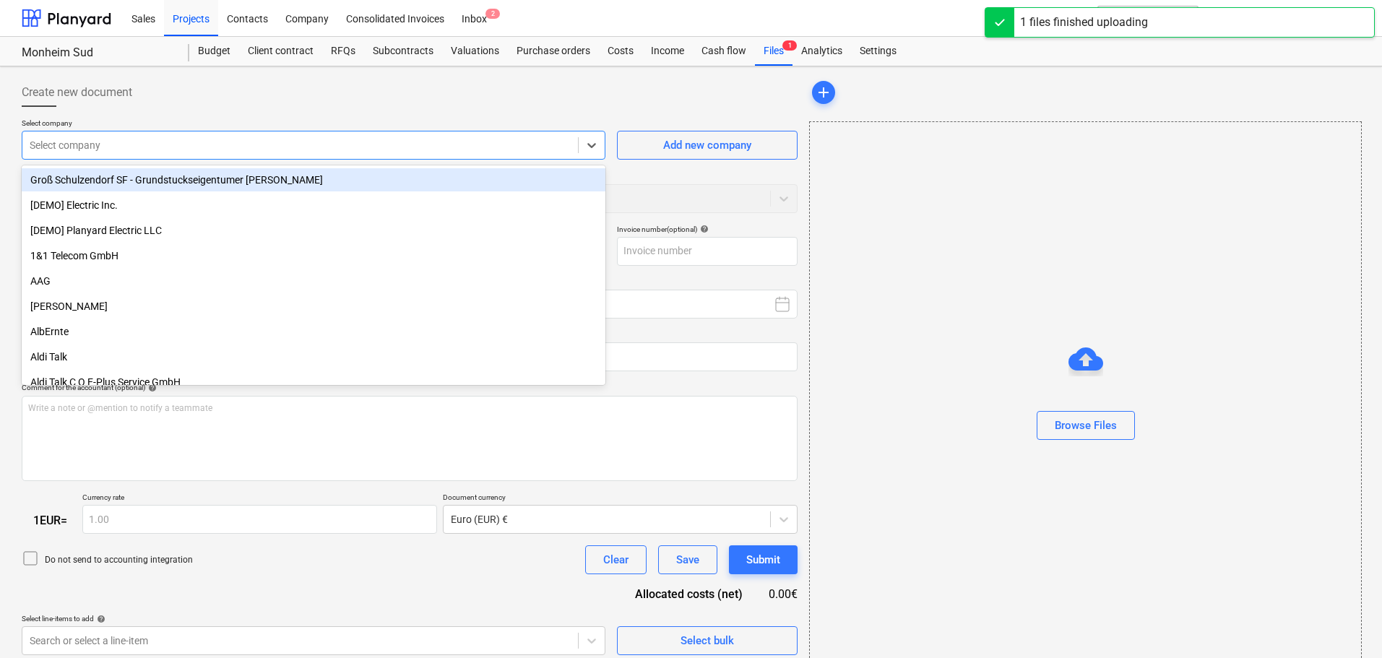
type input "GEM - Rechnung [PERSON_NAME].pdf"
click at [292, 145] on div at bounding box center [300, 145] width 541 height 14
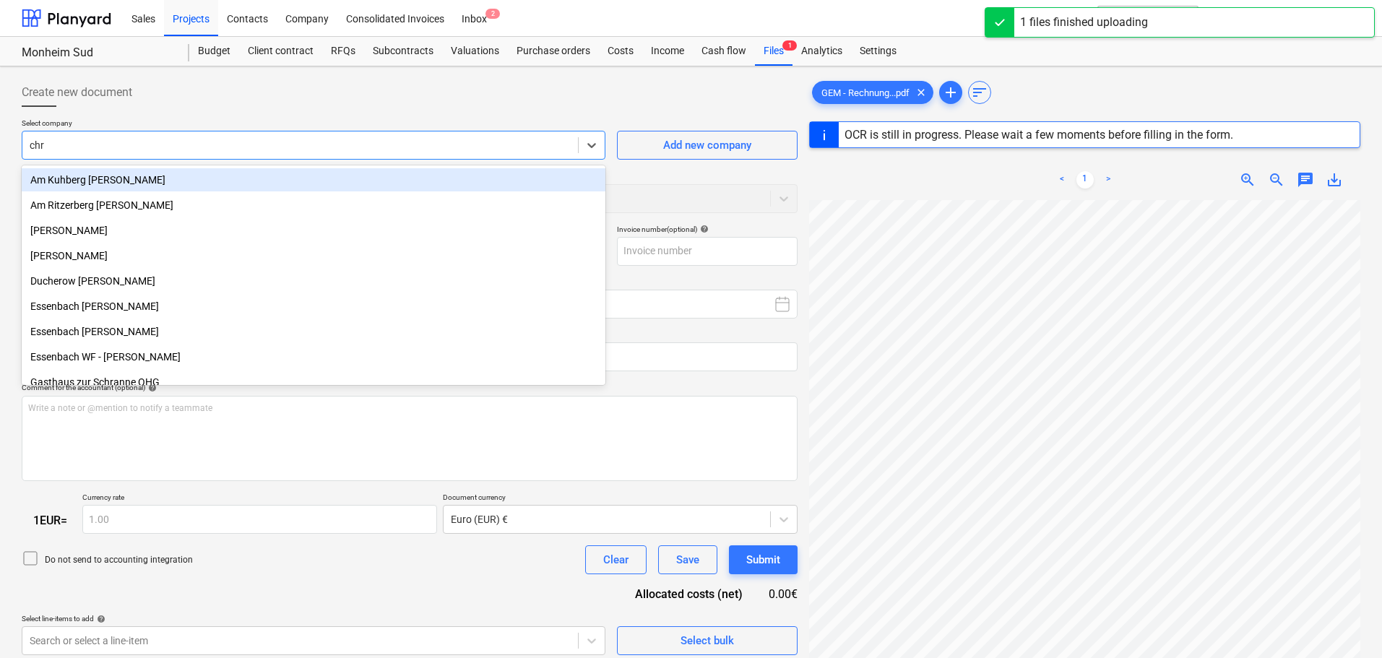
type input "chri"
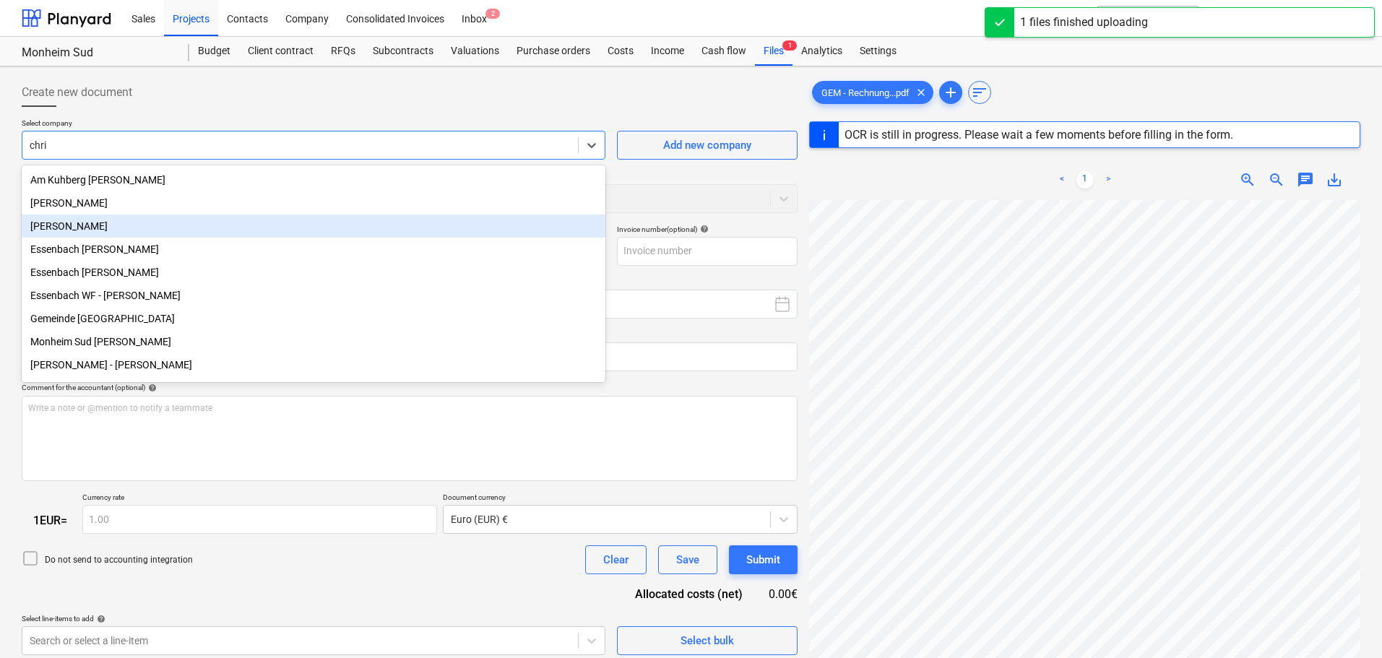
type input "[DATE]"
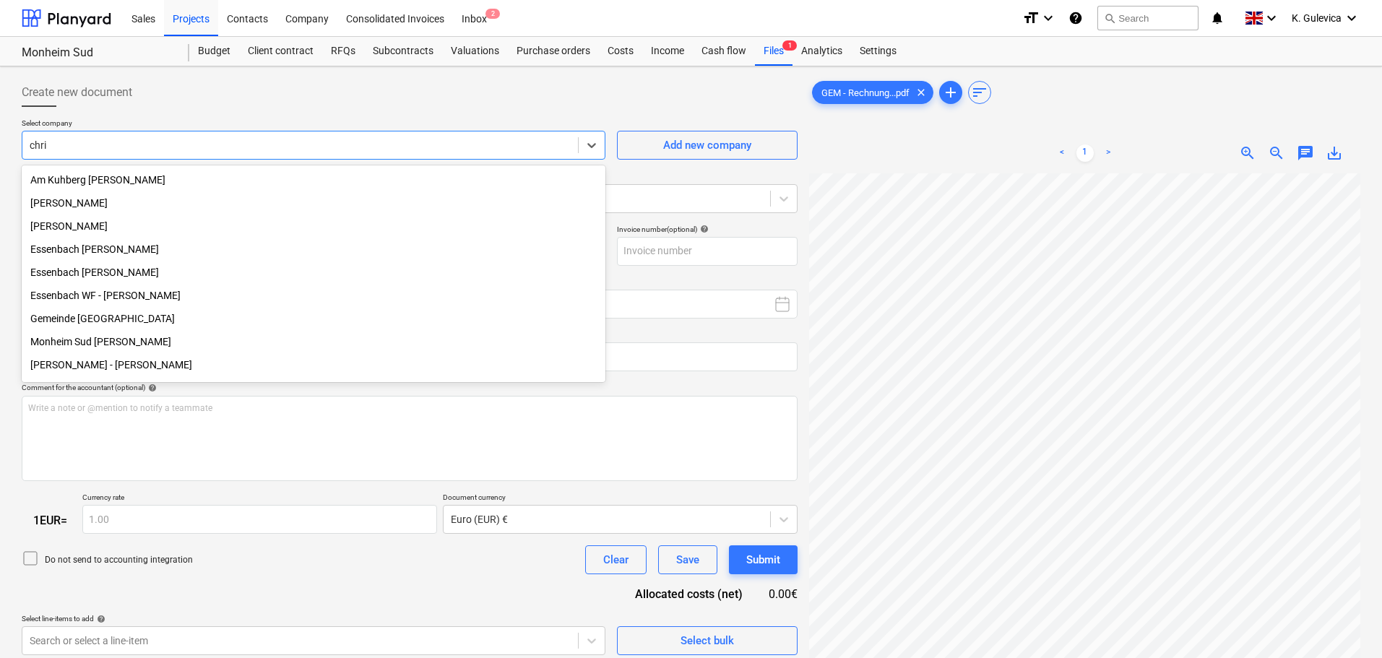
click at [157, 369] on div "[PERSON_NAME] - [PERSON_NAME]" at bounding box center [314, 364] width 584 height 23
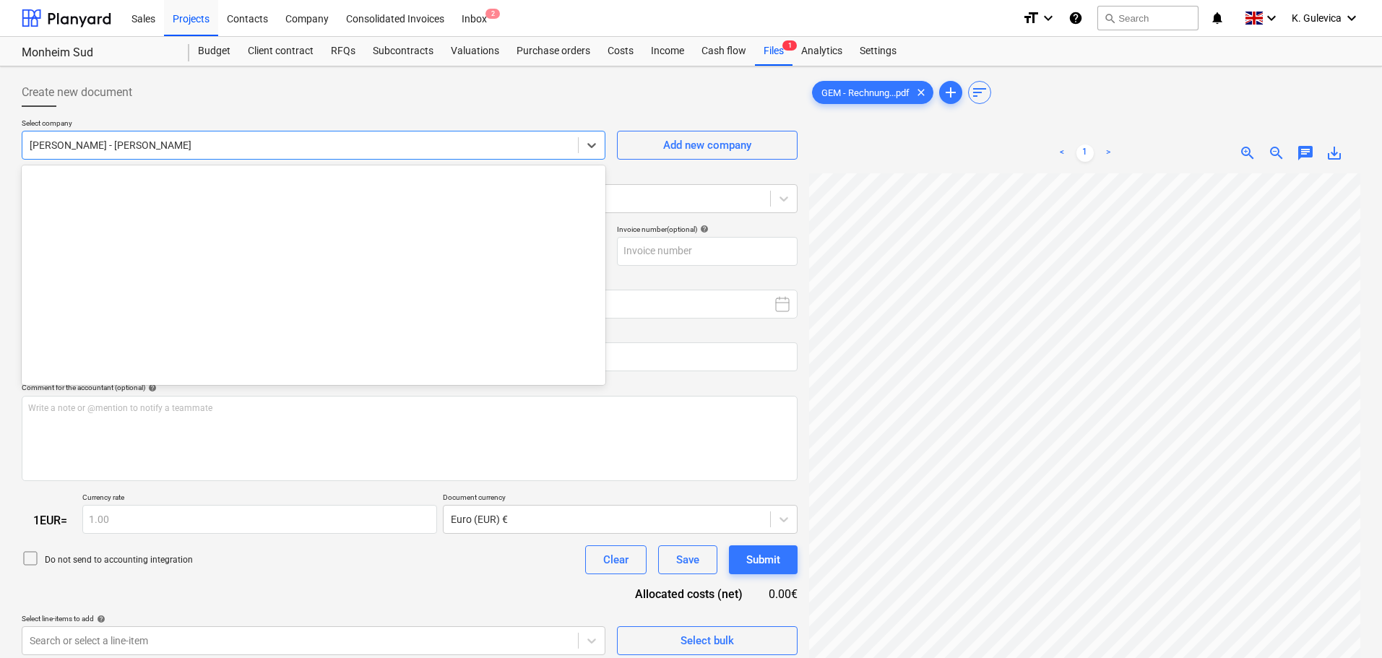
click at [363, 145] on div at bounding box center [300, 145] width 541 height 14
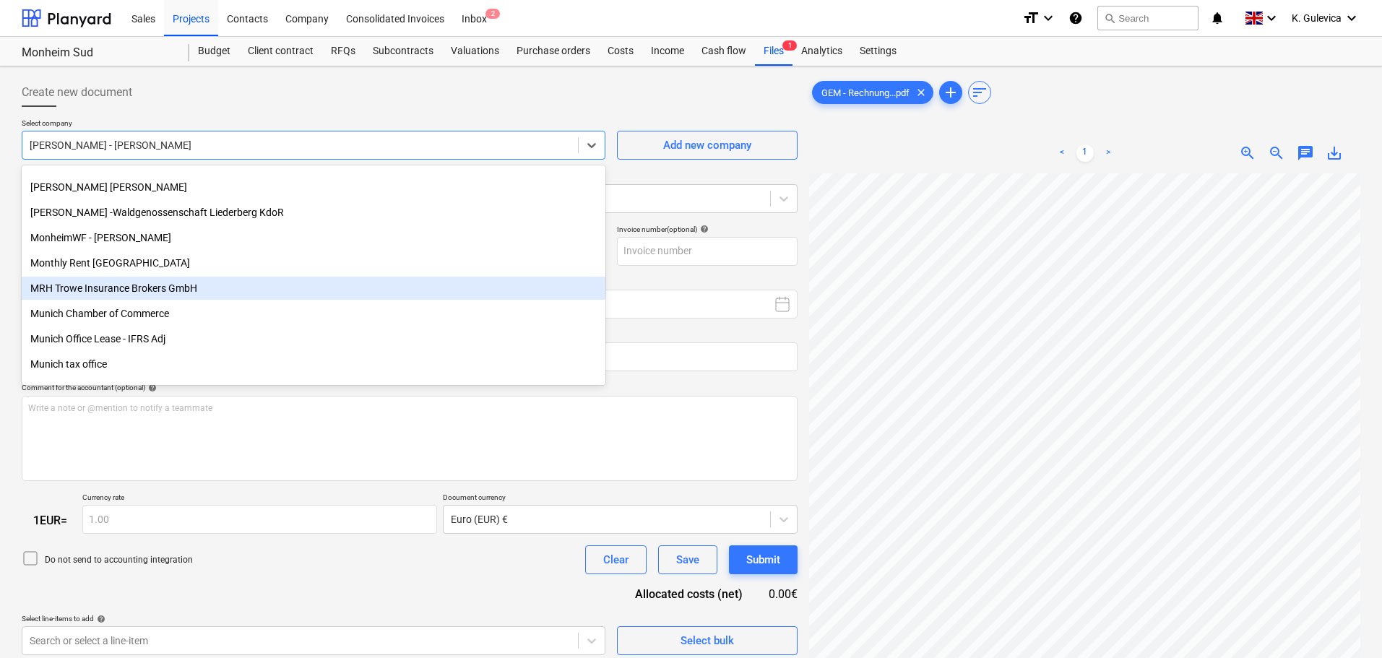
scroll to position [11111, 0]
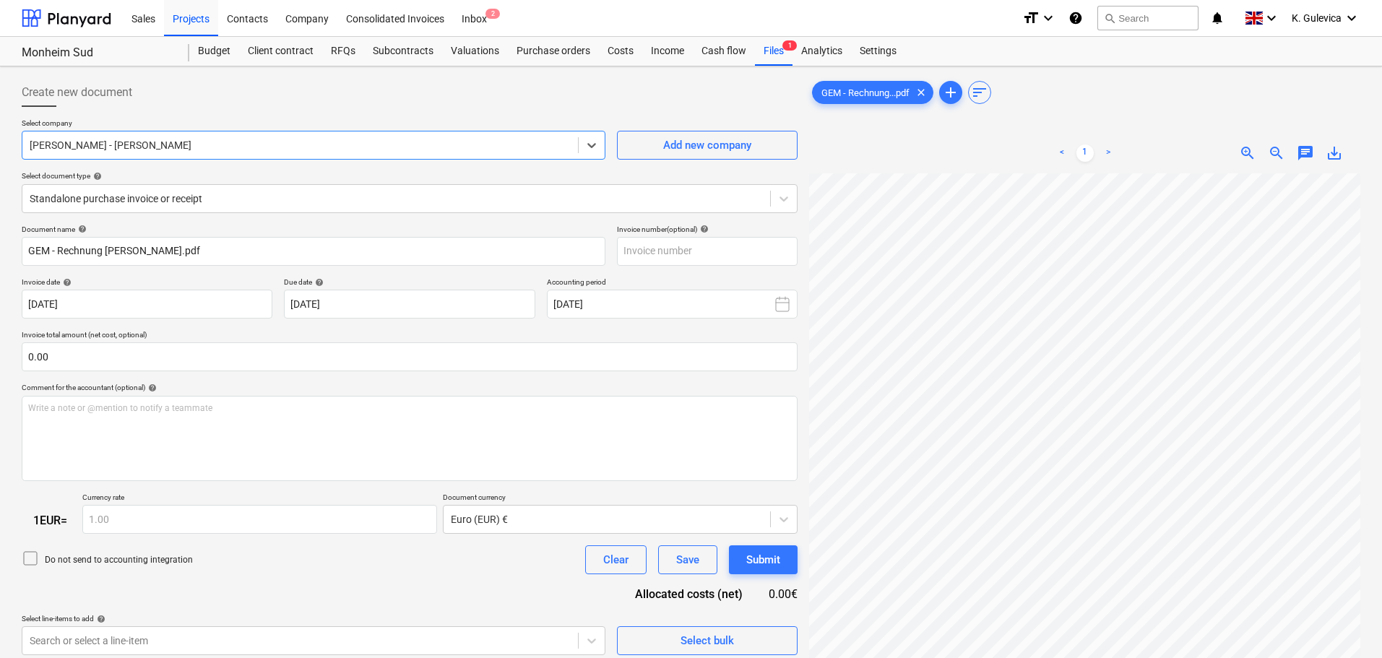
drag, startPoint x: 213, startPoint y: 141, endPoint x: 155, endPoint y: 141, distance: 57.8
click at [156, 141] on div at bounding box center [300, 145] width 541 height 14
click at [208, 141] on div at bounding box center [300, 145] width 541 height 14
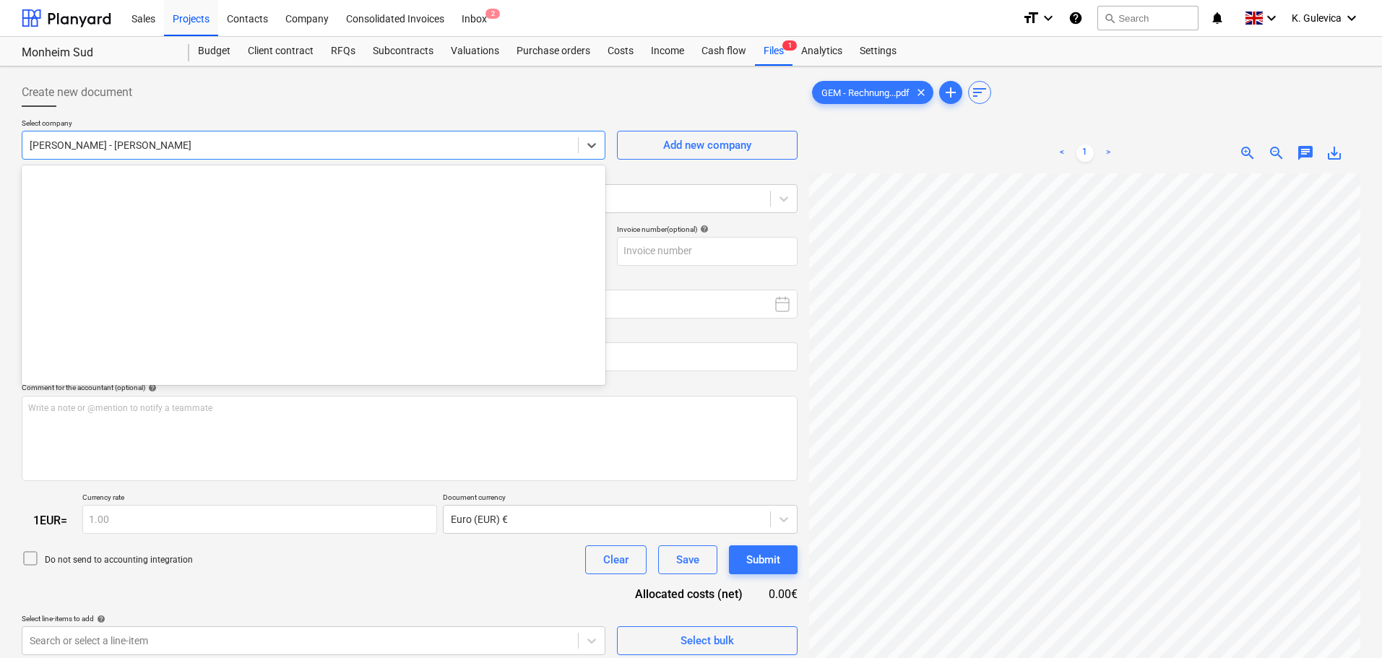
scroll to position [11400, 0]
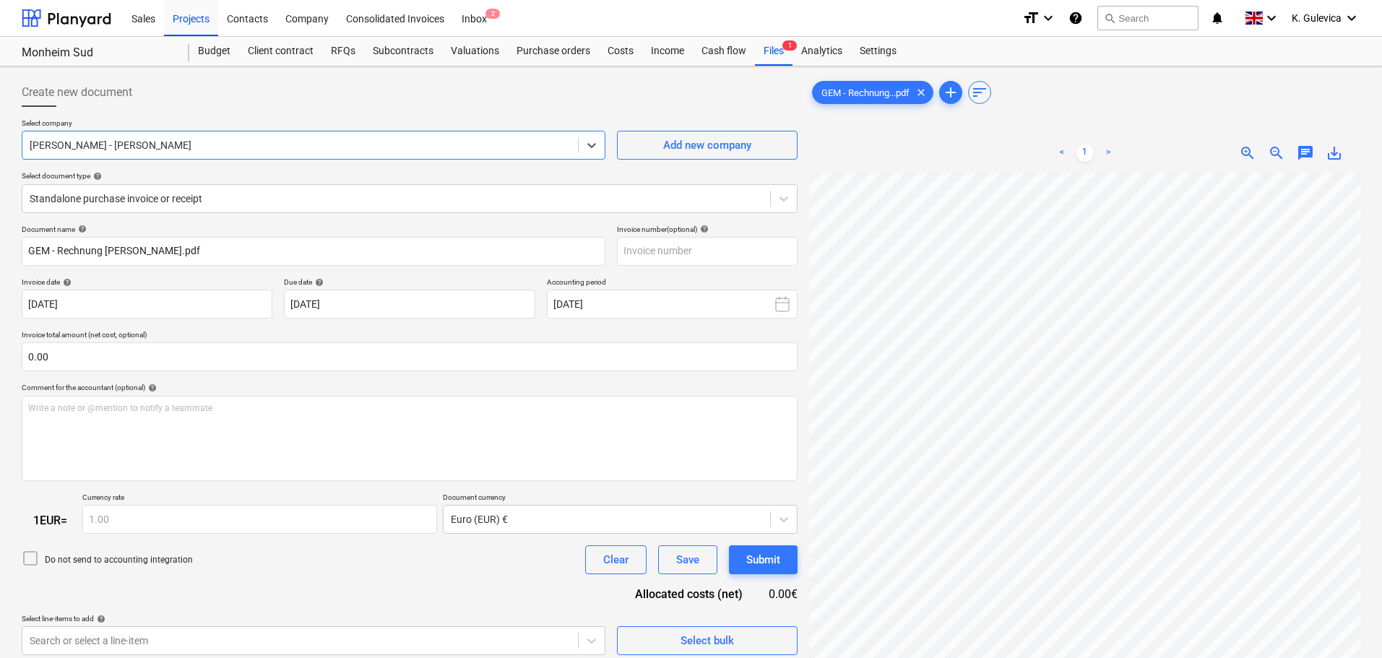
click at [208, 141] on div at bounding box center [300, 145] width 541 height 14
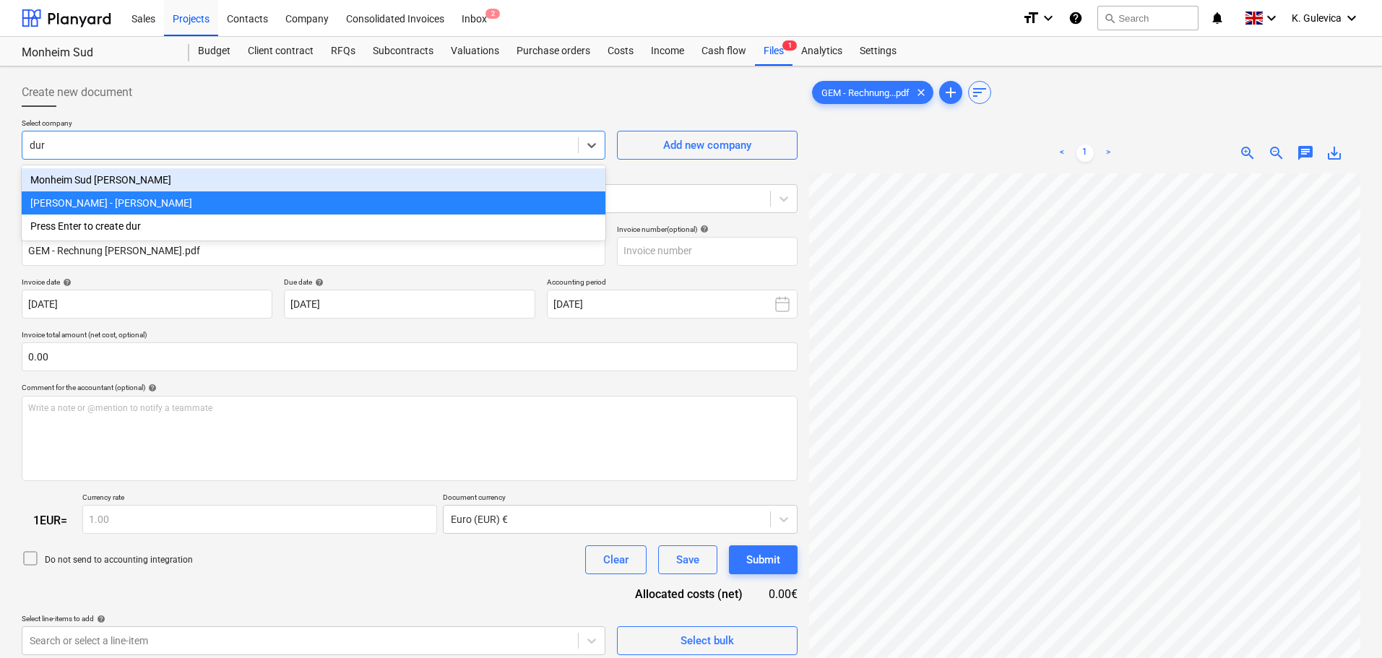
type input "[PERSON_NAME]"
click at [180, 181] on div "Monheim Sud [PERSON_NAME]" at bounding box center [314, 179] width 584 height 23
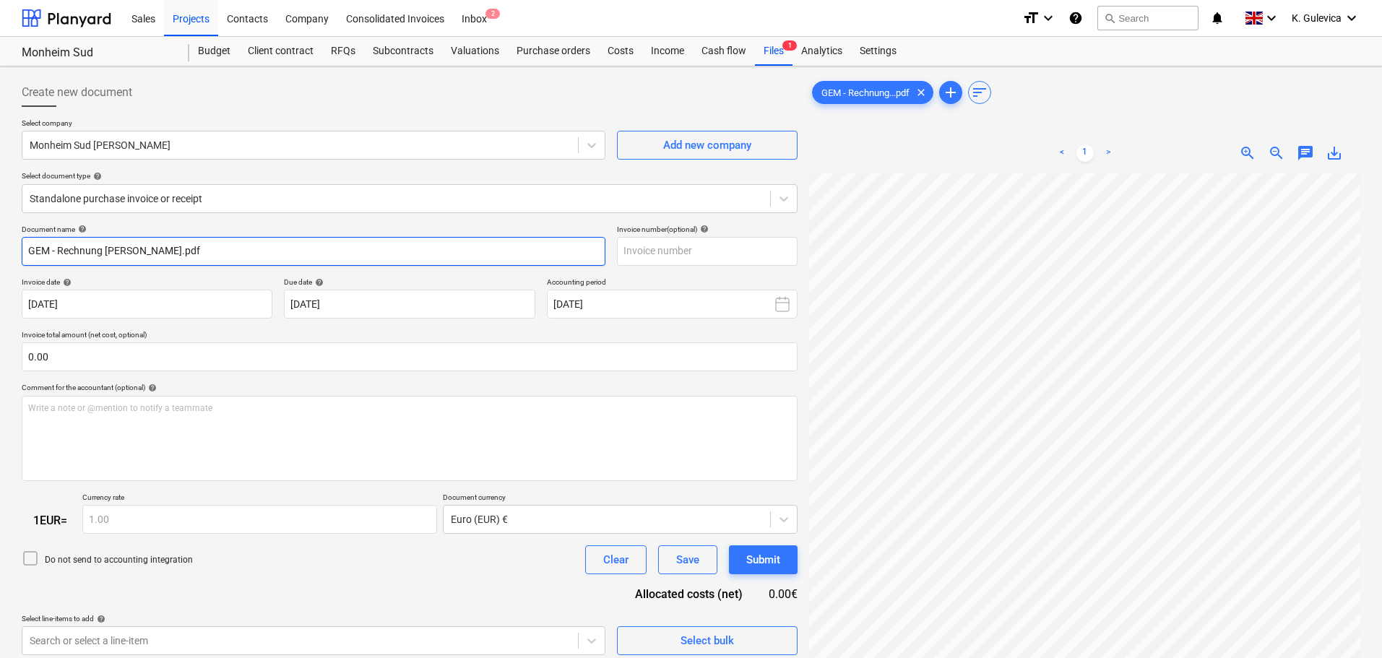
drag, startPoint x: 228, startPoint y: 249, endPoint x: -117, endPoint y: 238, distance: 345.4
click at [0, 238] on html "Sales Projects Contacts Company Consolidated Invoices Inbox 2 format_size keybo…" at bounding box center [691, 329] width 1382 height 658
paste input "[PERSON_NAME]"
click at [81, 254] on input "[PERSON_NAME]" at bounding box center [314, 251] width 584 height 29
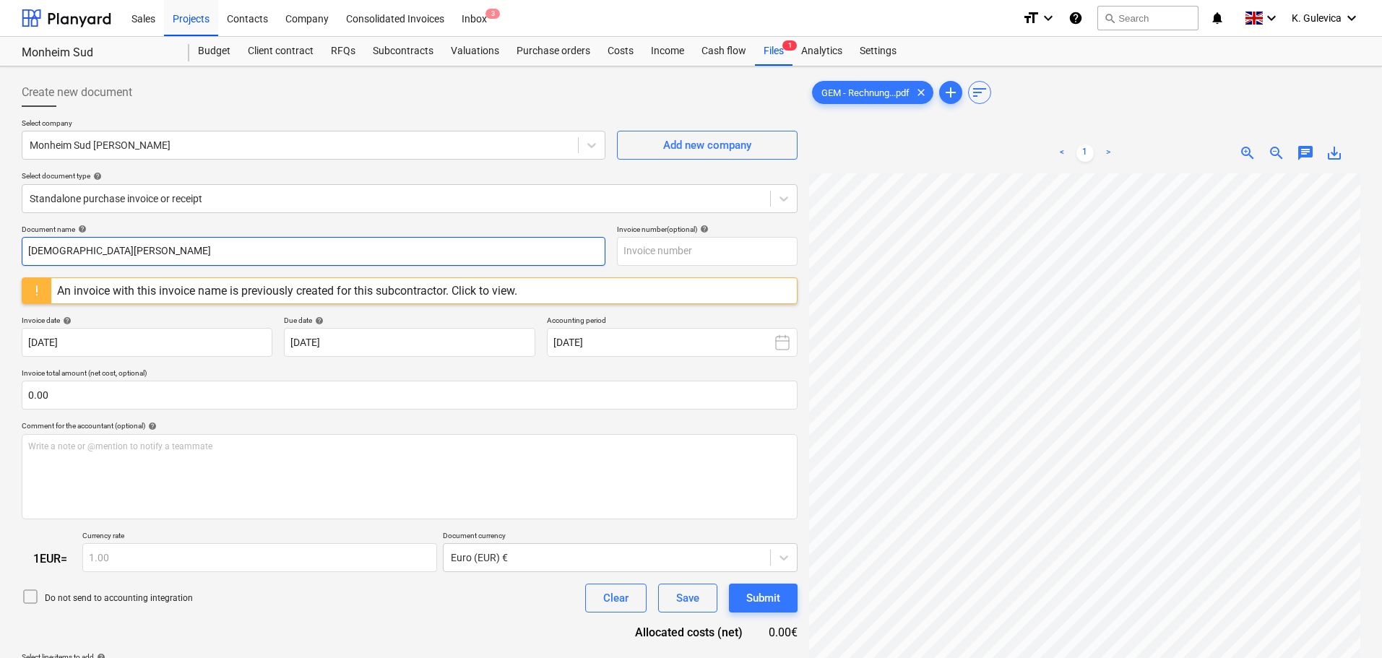
drag, startPoint x: 105, startPoint y: 249, endPoint x: -12, endPoint y: 247, distance: 116.3
click at [0, 247] on html "Sales Projects Contacts Company Consolidated Invoices Inbox 3 format_size keybo…" at bounding box center [691, 329] width 1382 height 658
type input "[DEMOGRAPHIC_DATA][PERSON_NAME]"
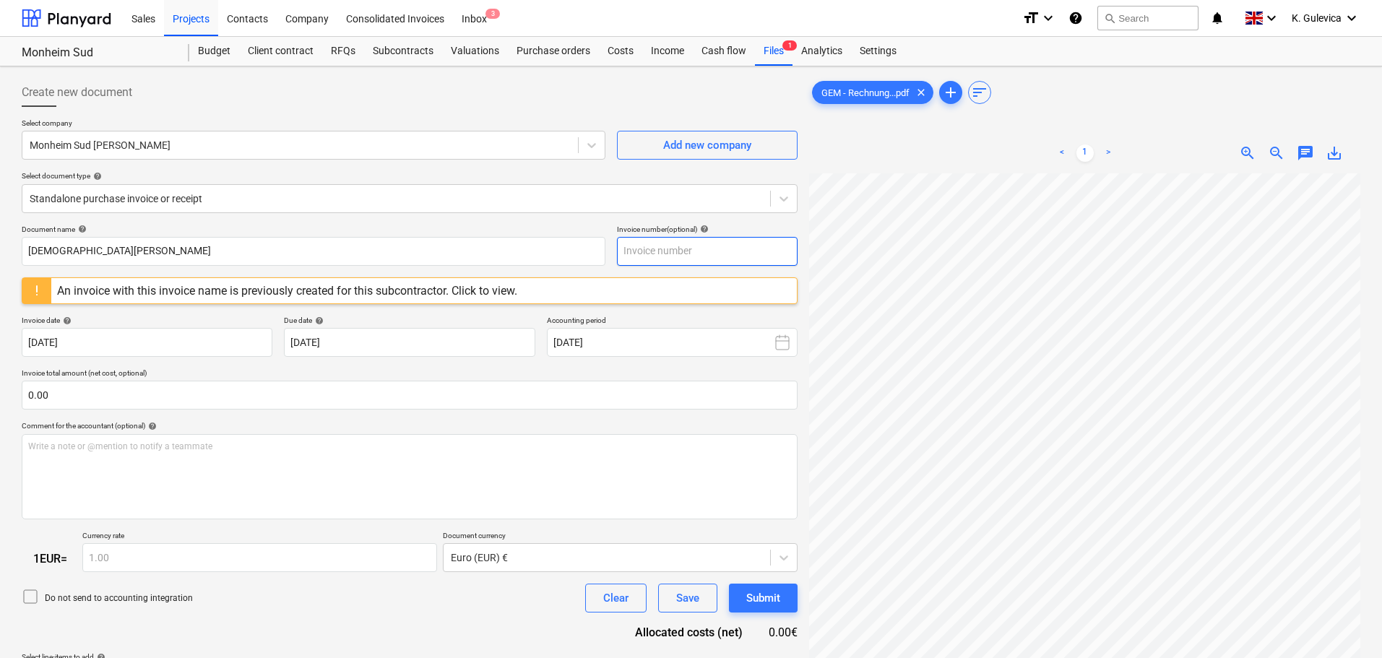
click at [703, 248] on input "text" at bounding box center [707, 251] width 181 height 29
paste input "[DEMOGRAPHIC_DATA][PERSON_NAME]"
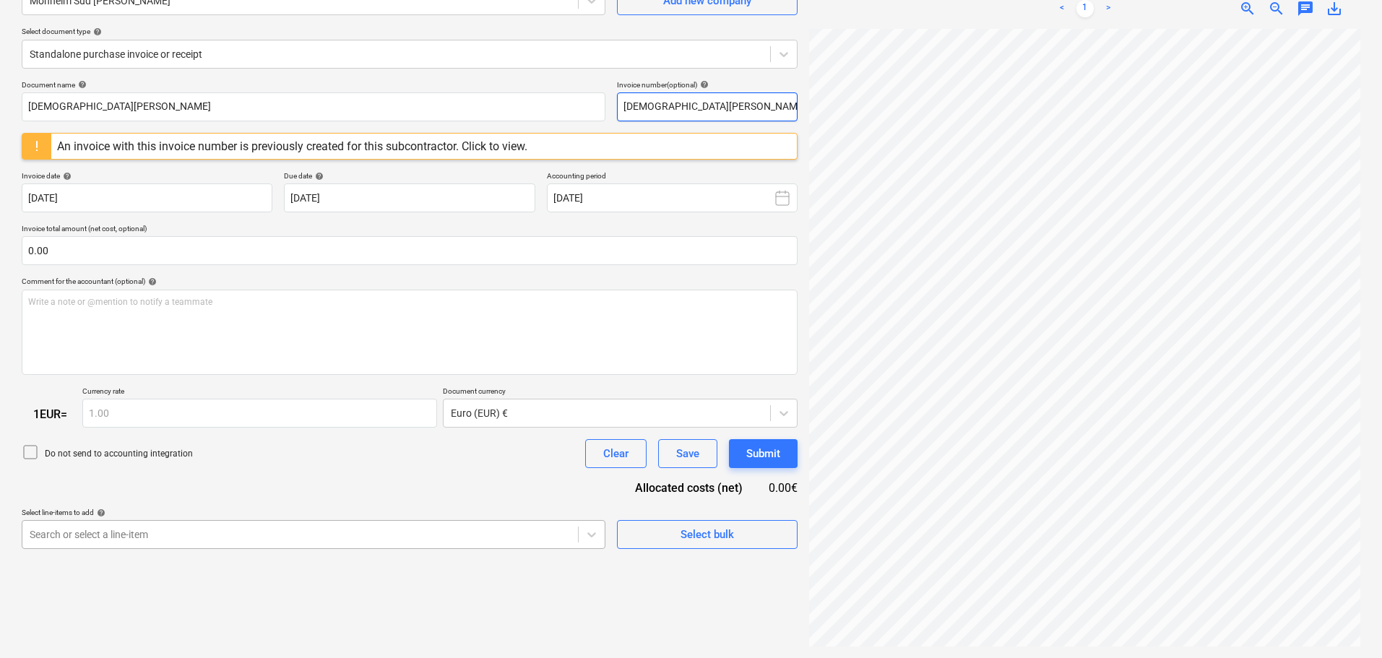
type input "[DEMOGRAPHIC_DATA][PERSON_NAME]"
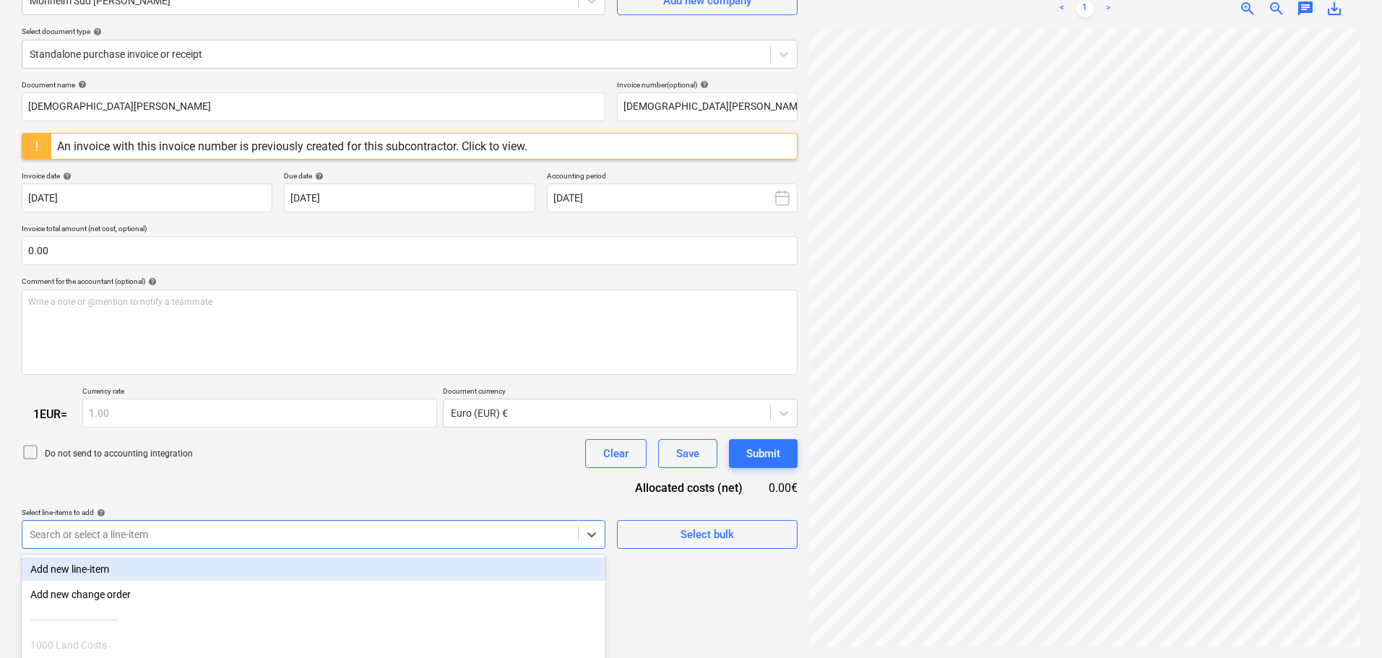
scroll to position [261, 0]
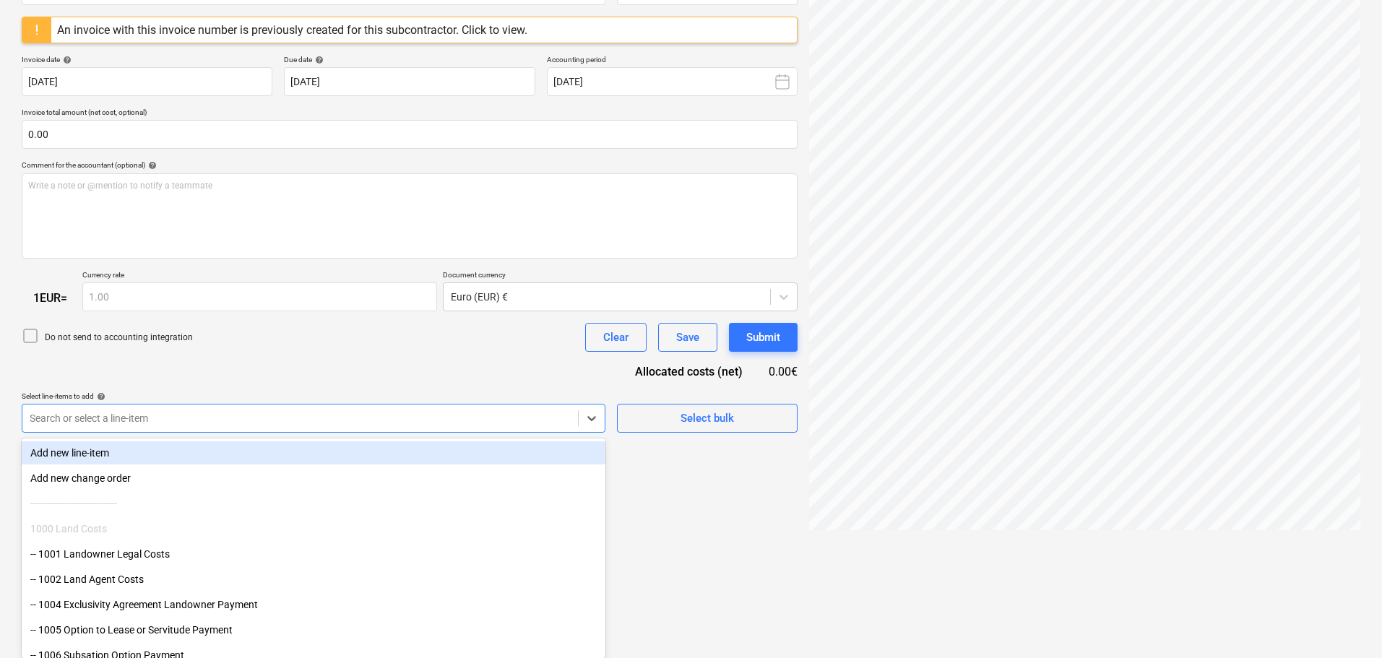
click at [319, 397] on body "Sales Projects Contacts Company Consolidated Invoices Inbox 3 format_size keybo…" at bounding box center [691, 68] width 1382 height 658
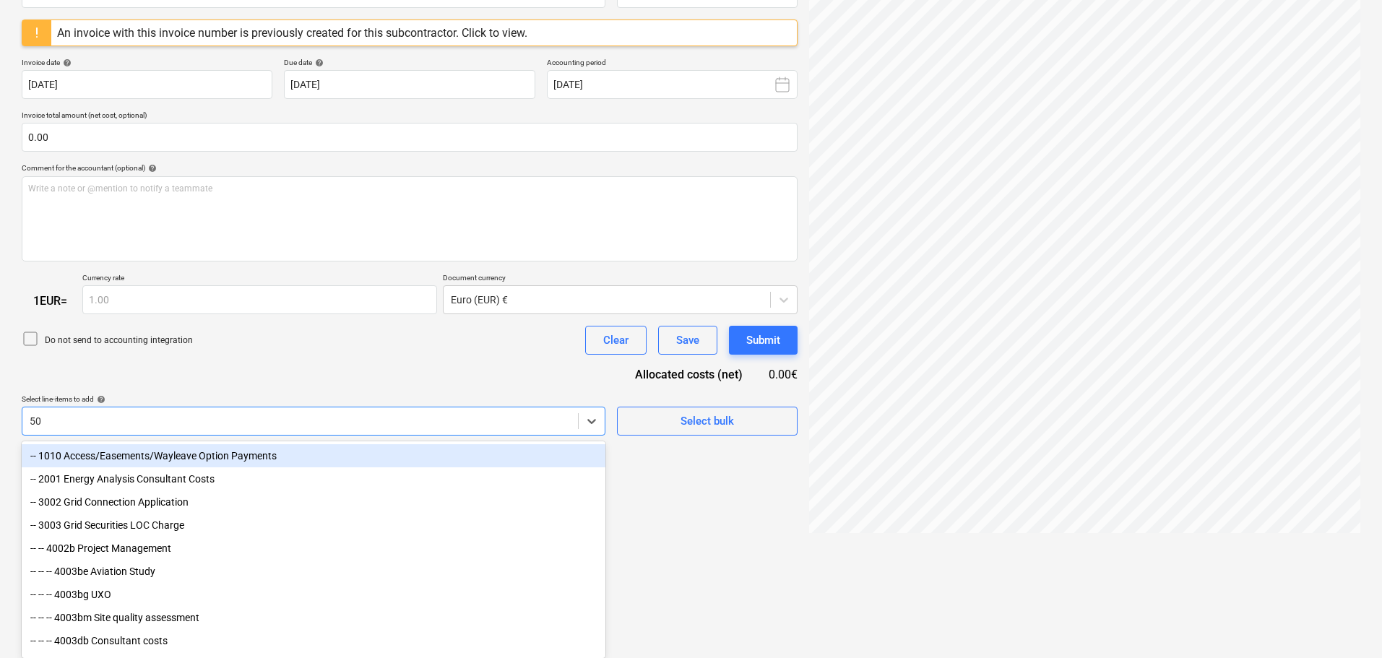
type input "5"
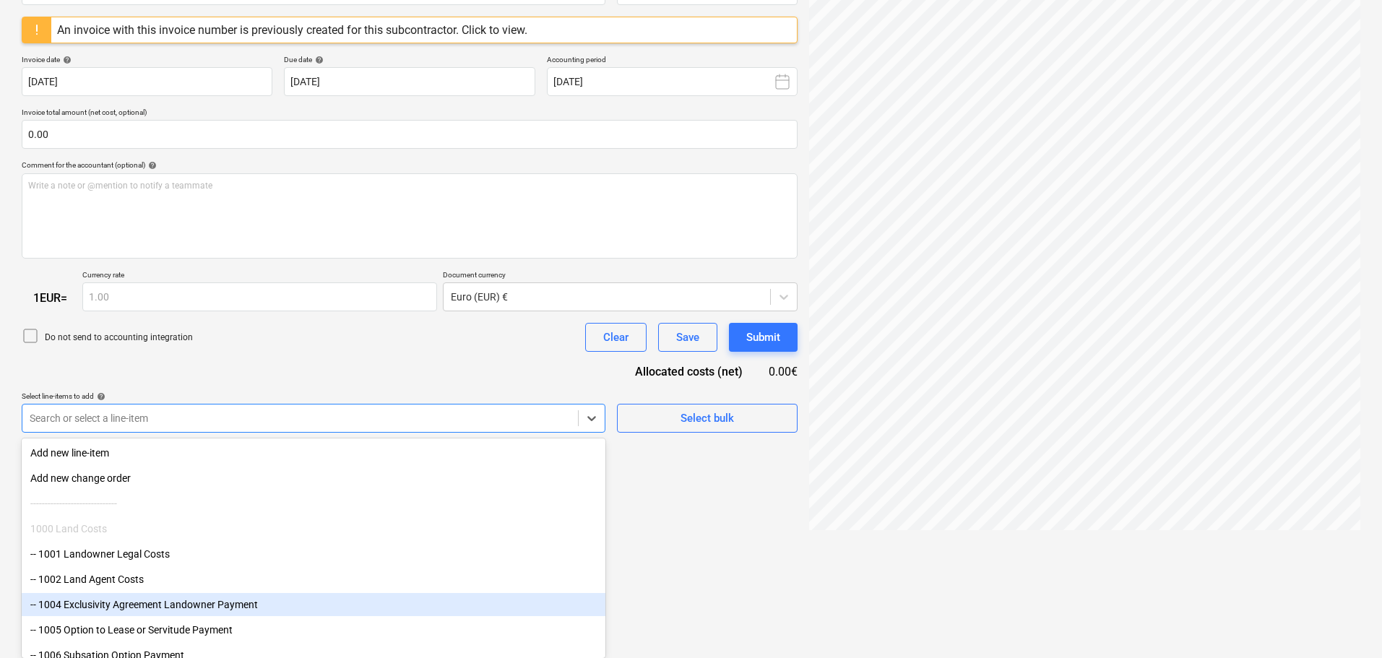
click at [225, 602] on div "-- 1004 Exclusivity Agreement Landowner Payment" at bounding box center [314, 604] width 584 height 23
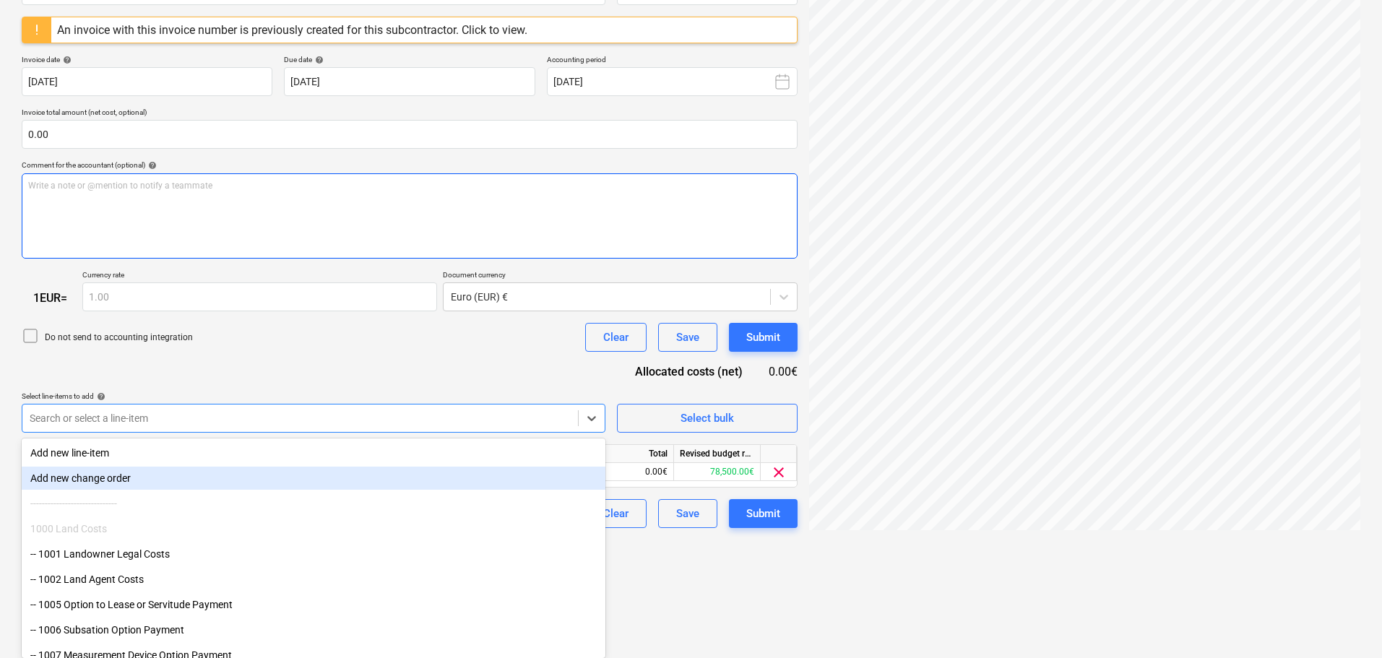
click at [333, 363] on div "Document name help [PERSON_NAME] Invoice number (optional) help [PERSON_NAME] A…" at bounding box center [410, 246] width 776 height 565
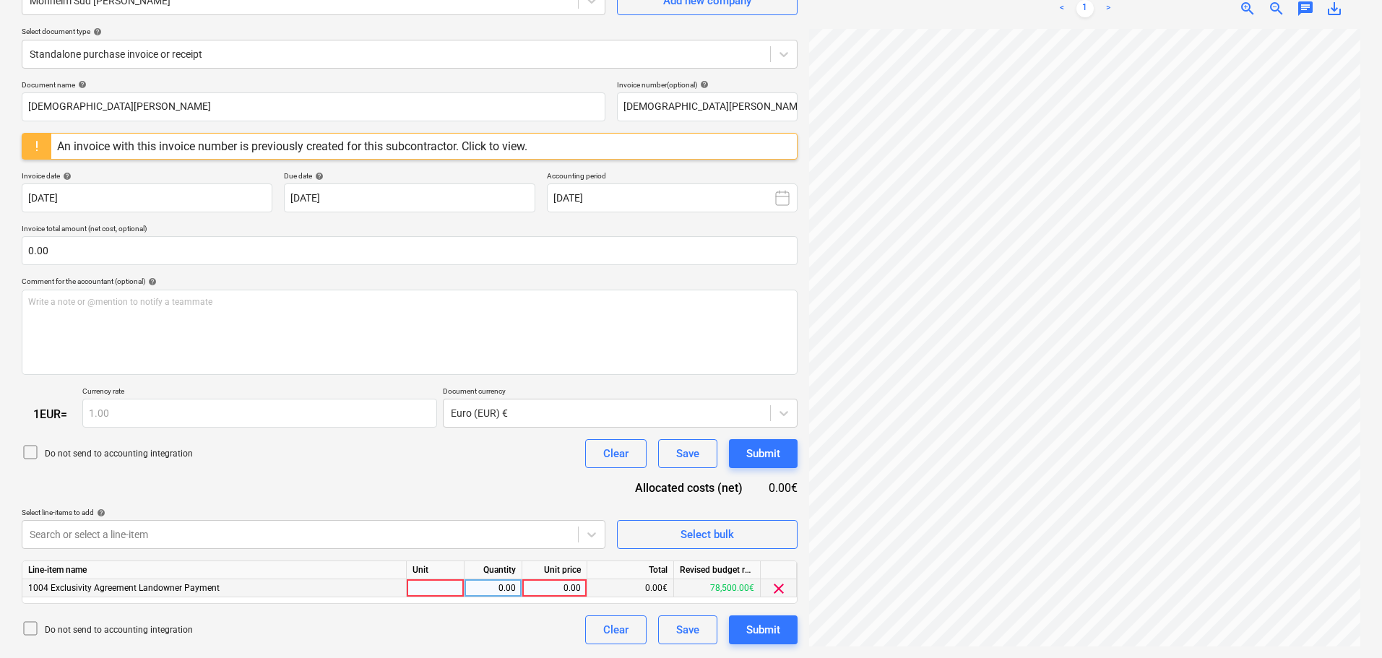
click at [564, 588] on div "0.00" at bounding box center [554, 588] width 53 height 18
type input "500"
click at [776, 636] on div "Submit" at bounding box center [763, 629] width 34 height 19
